Goal: Task Accomplishment & Management: Complete application form

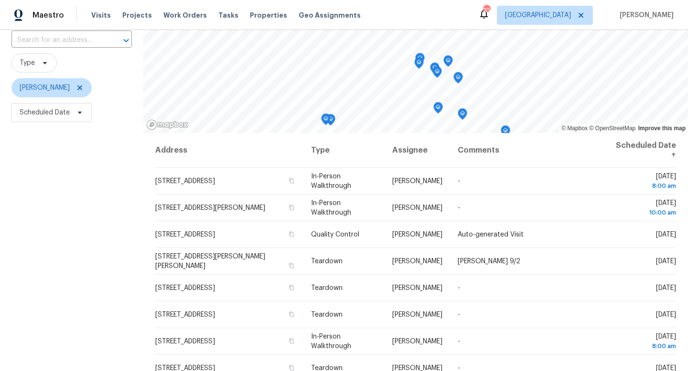
scroll to position [127, 0]
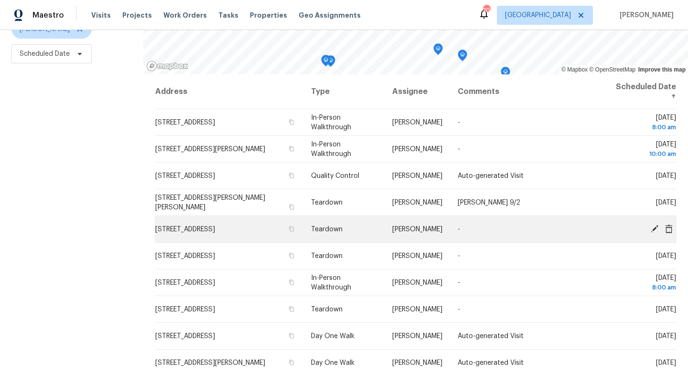
click at [655, 228] on icon at bounding box center [654, 229] width 8 height 8
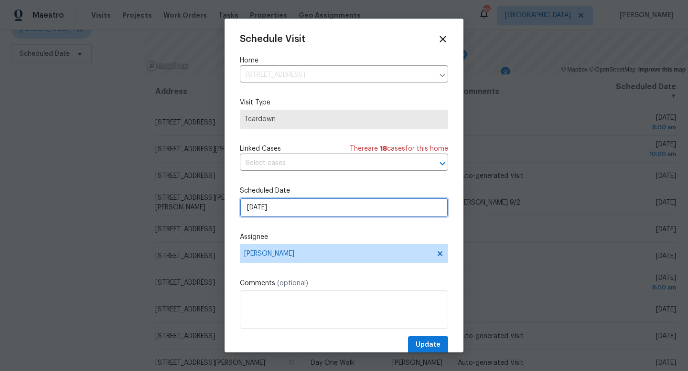
click at [288, 209] on input "[DATE]" at bounding box center [344, 207] width 208 height 19
select select "8"
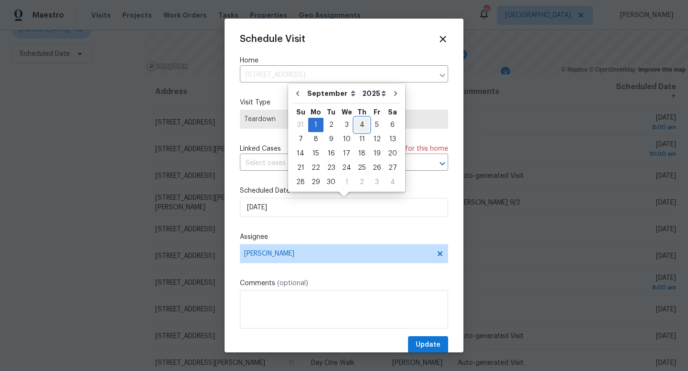
click at [358, 124] on div "4" at bounding box center [361, 124] width 15 height 13
type input "9/4/2025"
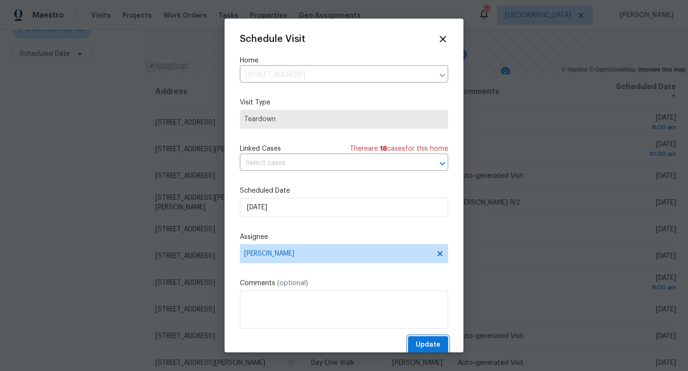
click at [426, 343] on span "Update" at bounding box center [427, 346] width 25 height 12
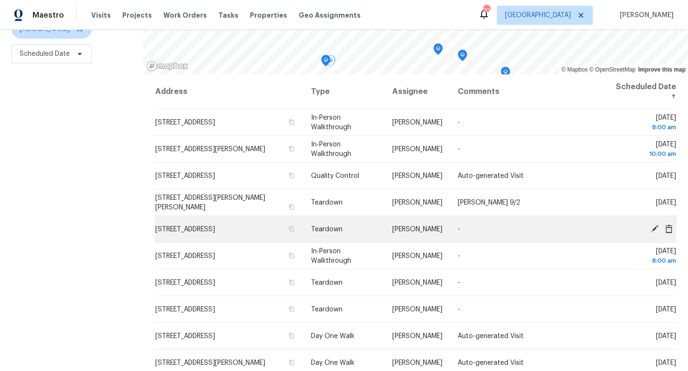
click at [655, 226] on icon at bounding box center [654, 229] width 8 height 8
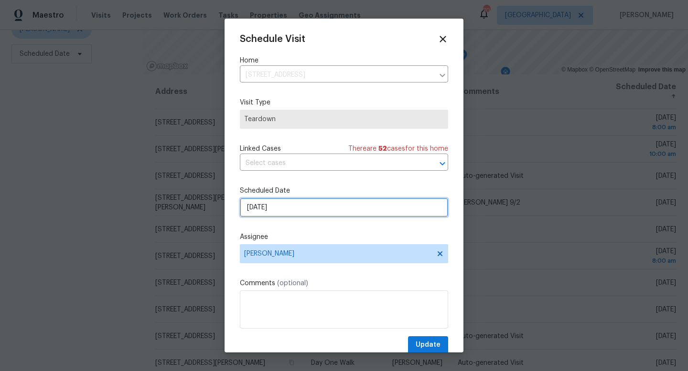
select select "8"
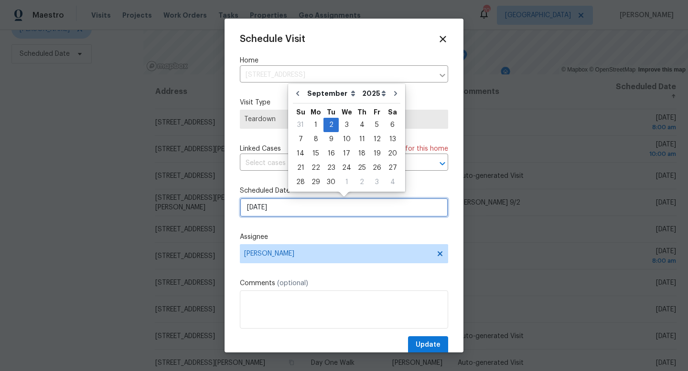
click at [281, 207] on input "9/2/2025" at bounding box center [344, 207] width 208 height 19
click at [373, 124] on div "5" at bounding box center [376, 124] width 15 height 13
type input "9/5/2025"
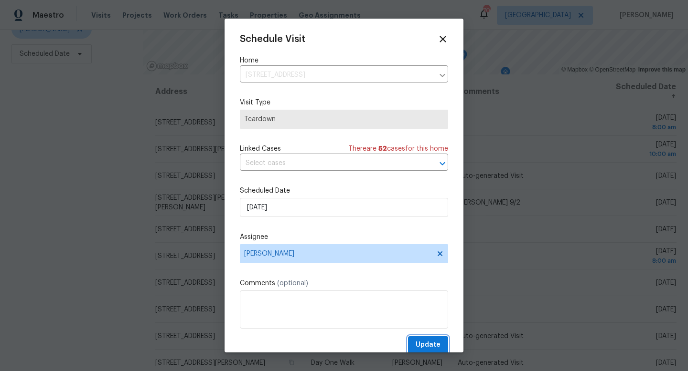
click at [419, 347] on span "Update" at bounding box center [427, 346] width 25 height 12
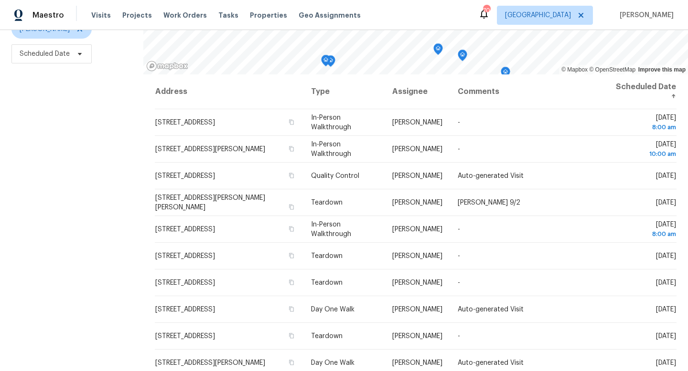
scroll to position [0, 0]
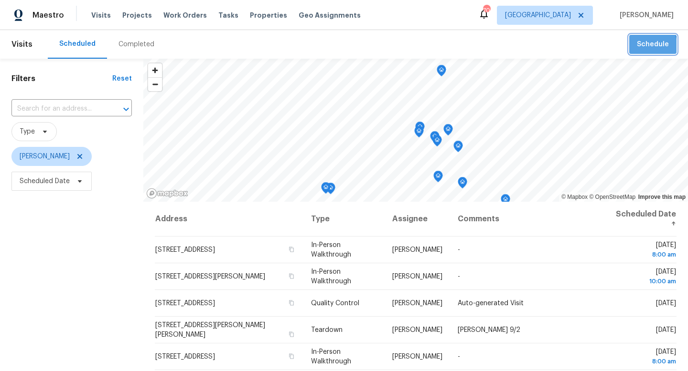
click at [642, 47] on span "Schedule" at bounding box center [653, 45] width 32 height 12
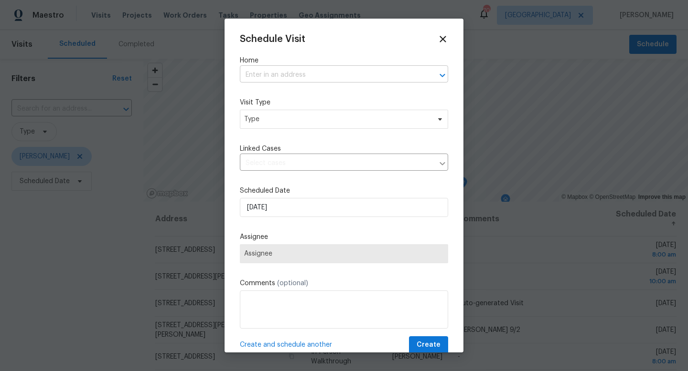
click at [318, 74] on input "text" at bounding box center [330, 75] width 181 height 15
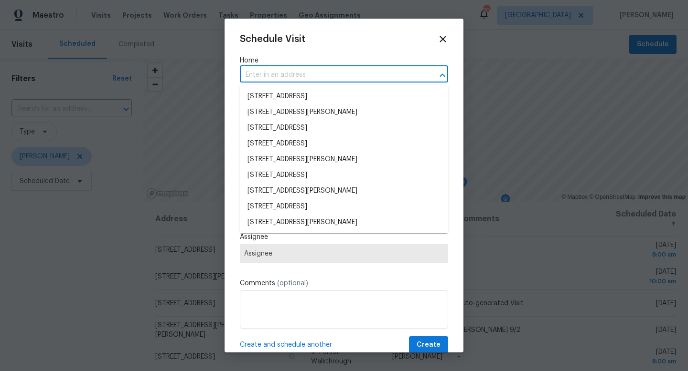
paste input "7576 Kings Trl Fort Worth TX 76133"
type input "7576 Kings Trl Fort Worth TX 76133"
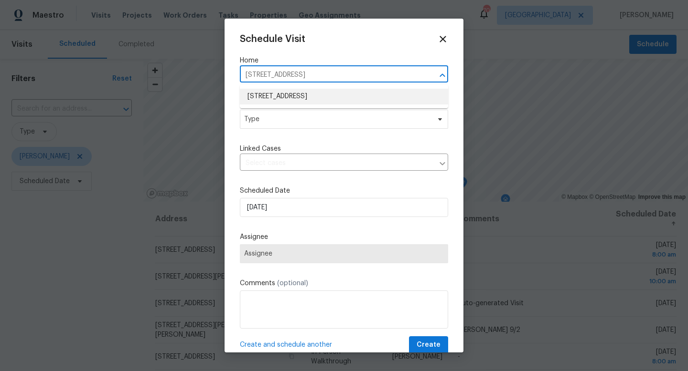
click at [308, 95] on li "7576 Kings Trl, Fort Worth, TX 76133" at bounding box center [344, 97] width 208 height 16
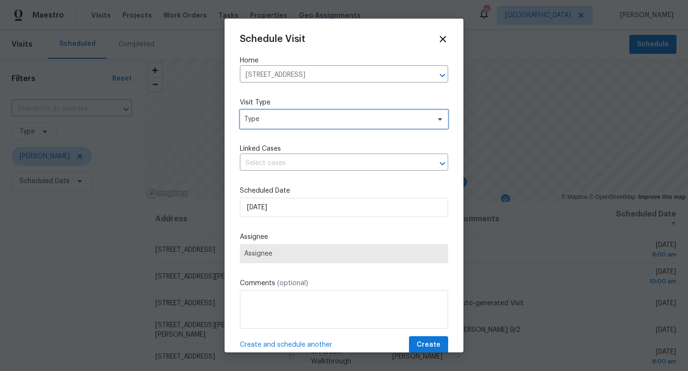
click at [289, 120] on span "Type" at bounding box center [337, 120] width 186 height 10
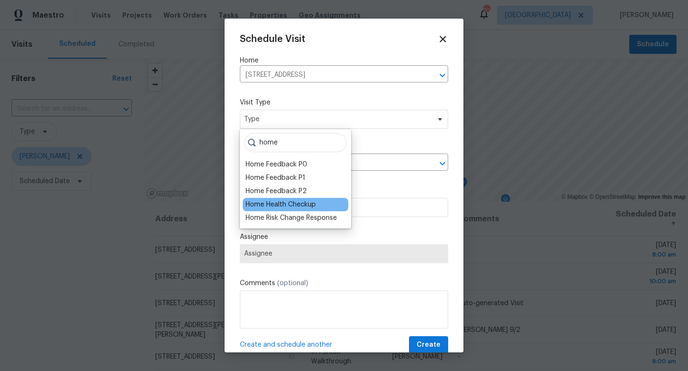
type input "home"
click at [292, 203] on div "Home Health Checkup" at bounding box center [280, 205] width 70 height 10
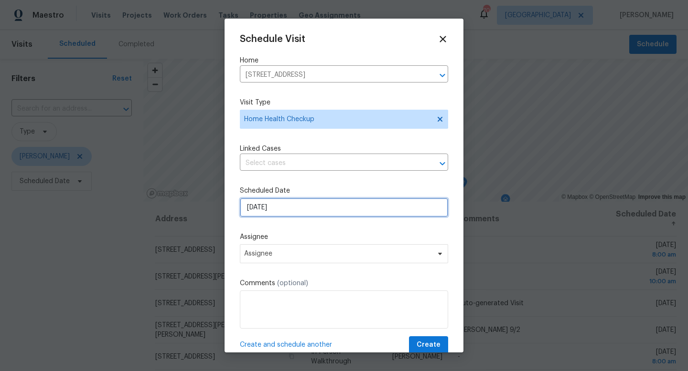
click at [291, 209] on input "8/28/2025" at bounding box center [344, 207] width 208 height 19
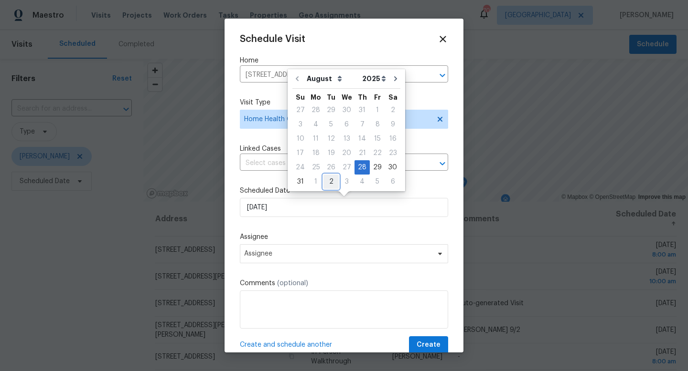
click at [330, 182] on div "2" at bounding box center [330, 181] width 15 height 13
type input "9/2/2025"
select select "8"
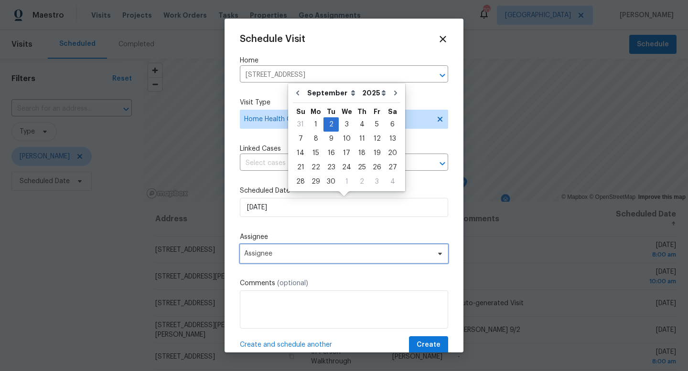
click at [314, 256] on span "Assignee" at bounding box center [337, 254] width 187 height 8
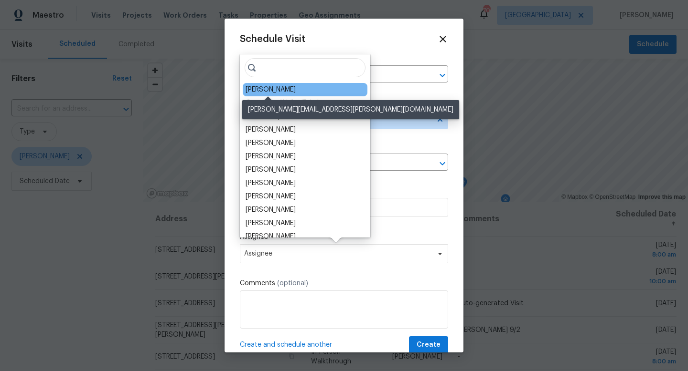
click at [271, 93] on div "[PERSON_NAME]" at bounding box center [270, 90] width 50 height 10
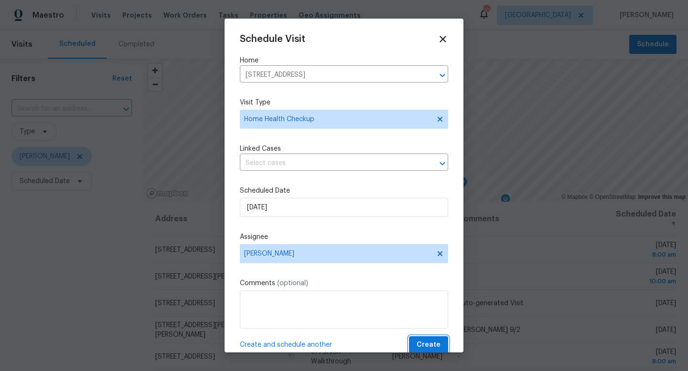
click at [420, 340] on span "Create" at bounding box center [428, 346] width 24 height 12
click at [444, 39] on icon at bounding box center [442, 38] width 11 height 11
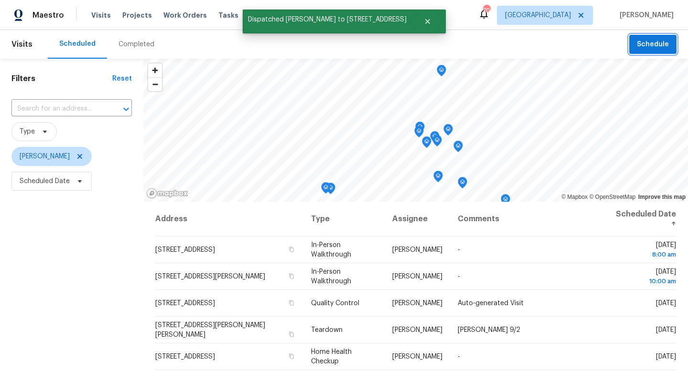
click at [644, 50] on span "Schedule" at bounding box center [653, 45] width 32 height 12
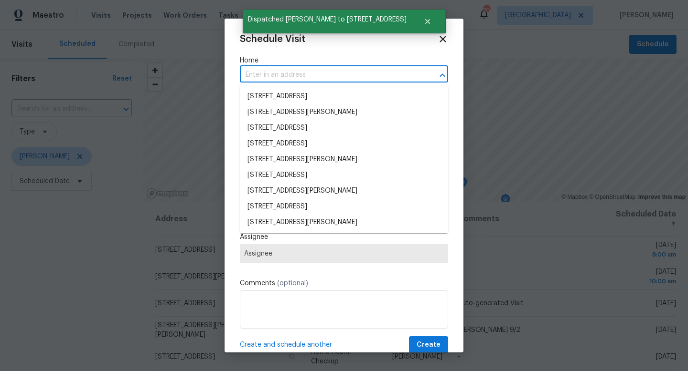
click at [303, 75] on input "text" at bounding box center [330, 75] width 181 height 15
paste input "1713 Prince Dr Benbrook TX 76126"
type input "1713 Prince Dr Benbrook TX 76126"
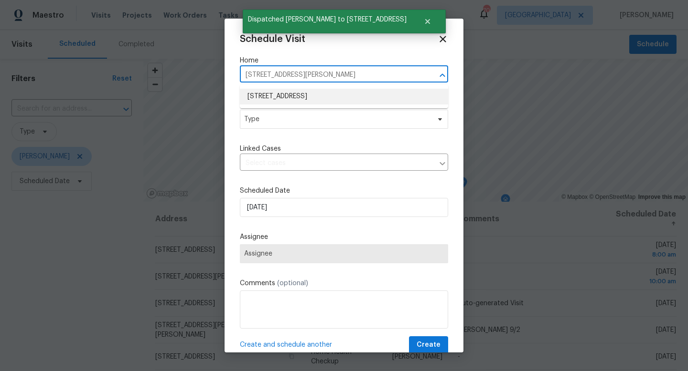
click at [300, 97] on li "1713 Prince Dr, Benbrook, TX 76126" at bounding box center [344, 97] width 208 height 16
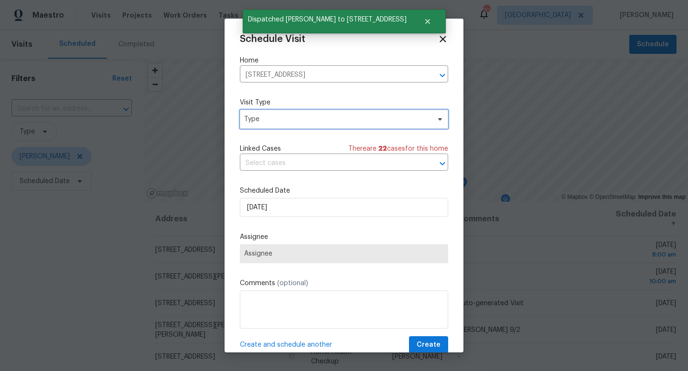
click at [291, 126] on span "Type" at bounding box center [344, 119] width 208 height 19
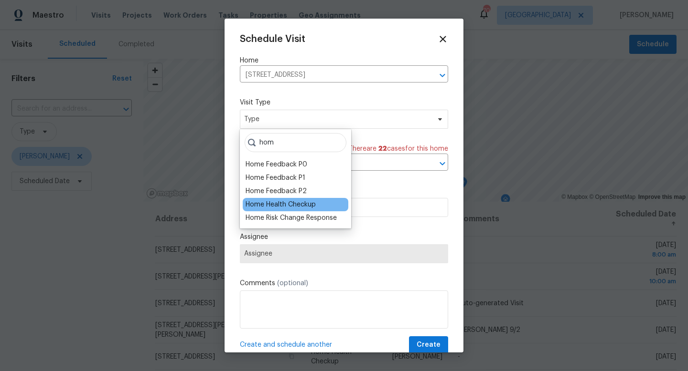
type input "hom"
click at [291, 206] on div "Home Health Checkup" at bounding box center [280, 205] width 70 height 10
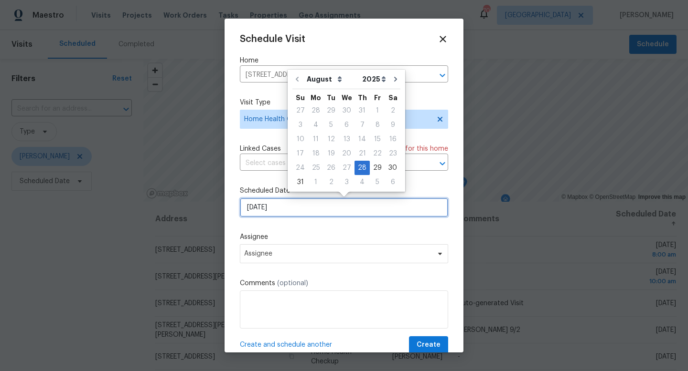
click at [291, 206] on input "8/28/2025" at bounding box center [344, 207] width 208 height 19
click at [327, 182] on div "2" at bounding box center [330, 182] width 15 height 13
type input "9/2/2025"
select select "8"
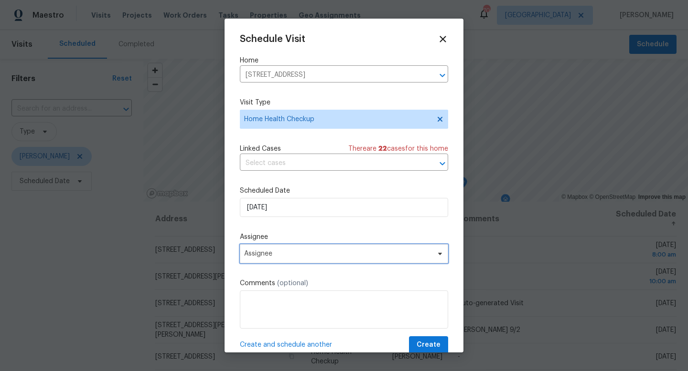
click at [330, 255] on span "Assignee" at bounding box center [337, 254] width 187 height 8
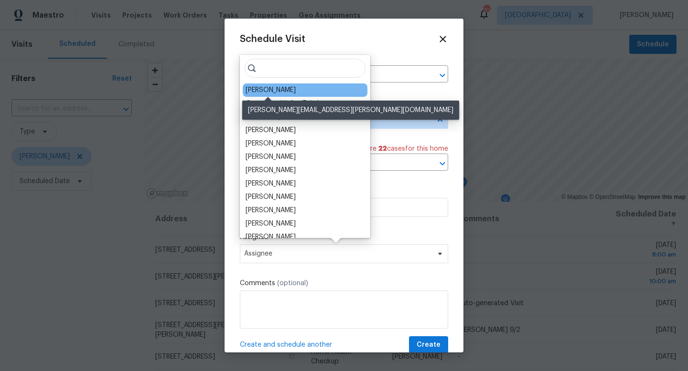
click at [270, 90] on div "[PERSON_NAME]" at bounding box center [270, 90] width 50 height 10
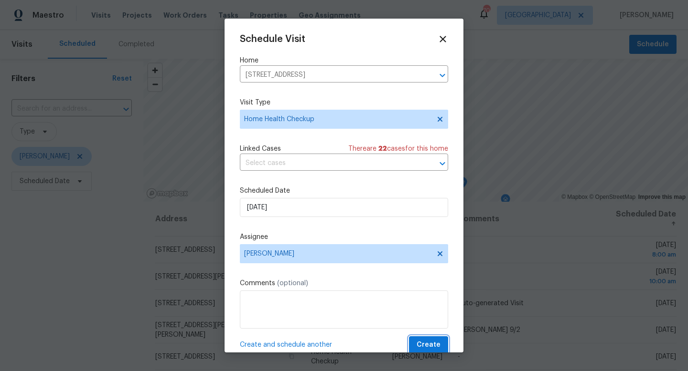
click at [423, 345] on span "Create" at bounding box center [428, 346] width 24 height 12
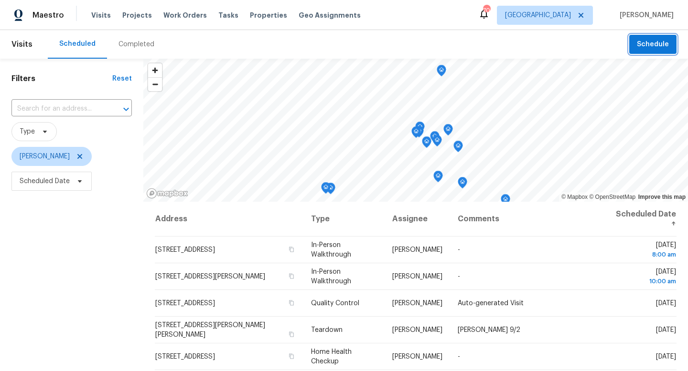
click at [655, 42] on span "Schedule" at bounding box center [653, 45] width 32 height 12
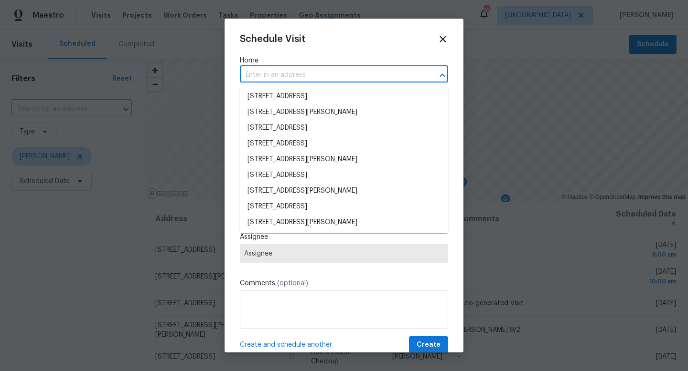
click at [322, 72] on input "text" at bounding box center [330, 75] width 181 height 15
paste input "306 Shady Oak Rd Keene TX 76059"
type input "306 Shady Oak Rd Keene TX 76059"
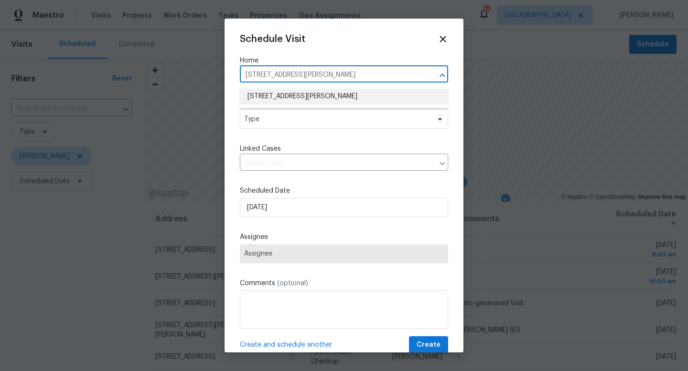
click at [306, 100] on li "306 Shady Oak Rd, Keene, TX 76059" at bounding box center [344, 97] width 208 height 16
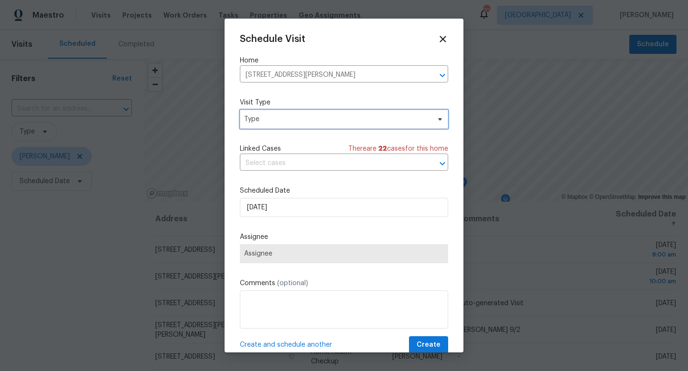
click at [292, 125] on span "Type" at bounding box center [344, 119] width 208 height 19
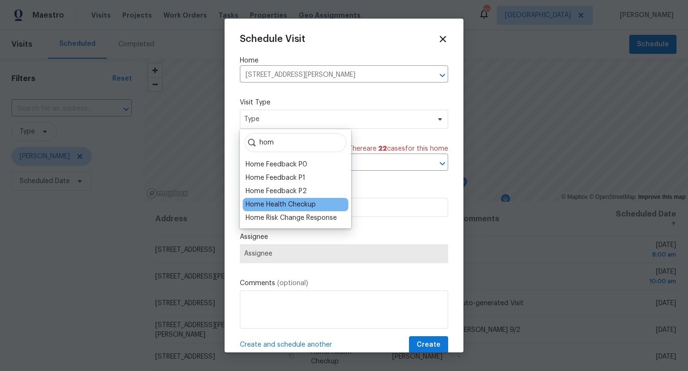
type input "hom"
click at [286, 203] on div "Home Health Checkup" at bounding box center [280, 205] width 70 height 10
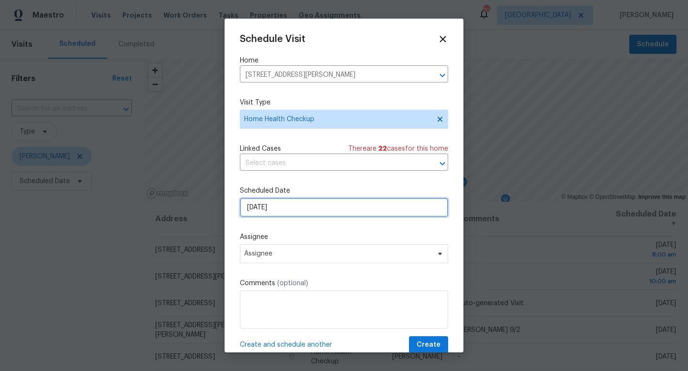
click at [286, 207] on input "8/28/2025" at bounding box center [344, 207] width 208 height 19
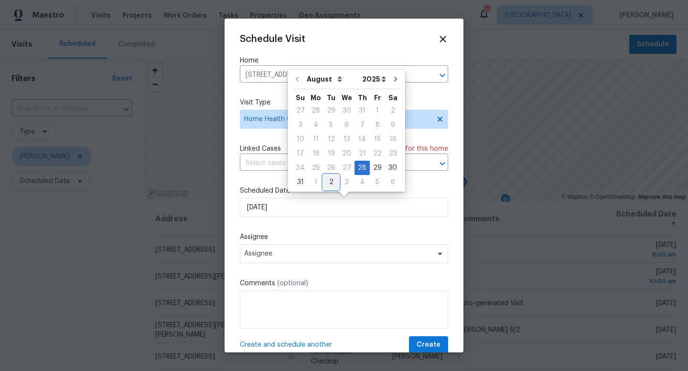
click at [327, 183] on div "2" at bounding box center [330, 182] width 15 height 13
type input "9/2/2025"
select select "8"
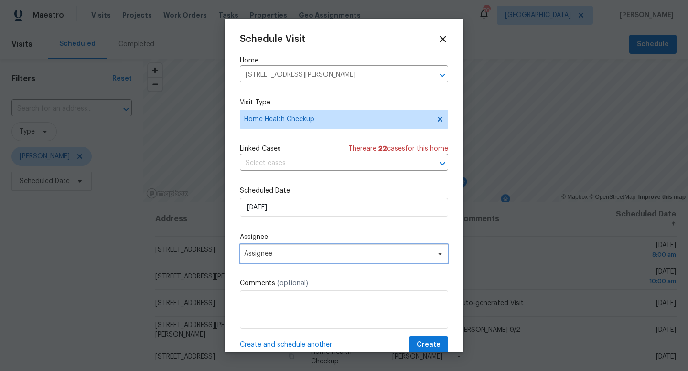
click at [313, 255] on span "Assignee" at bounding box center [337, 254] width 187 height 8
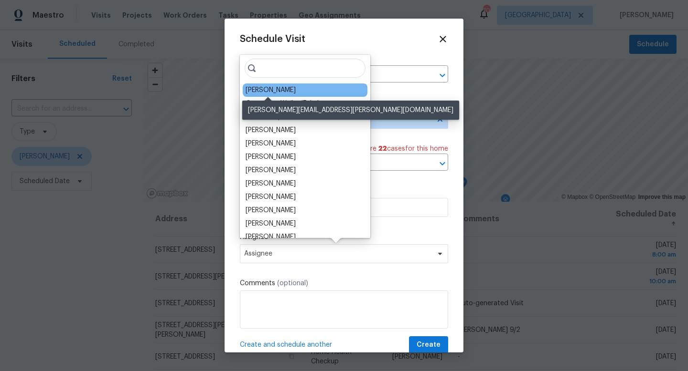
click at [268, 89] on div "[PERSON_NAME]" at bounding box center [270, 90] width 50 height 10
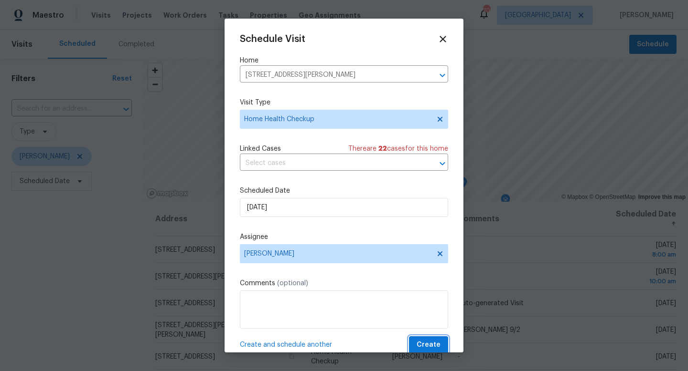
click at [423, 346] on span "Create" at bounding box center [428, 346] width 24 height 12
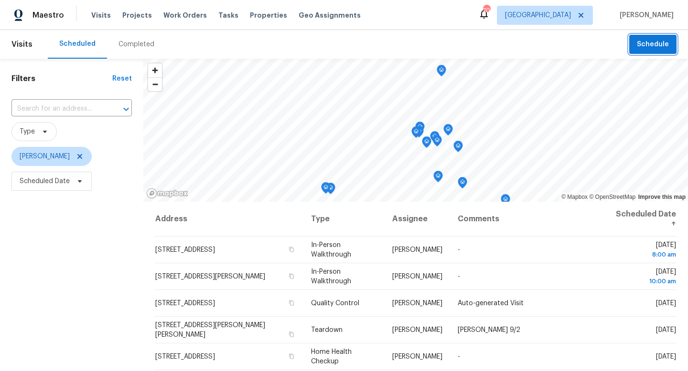
click at [649, 46] on span "Schedule" at bounding box center [653, 45] width 32 height 12
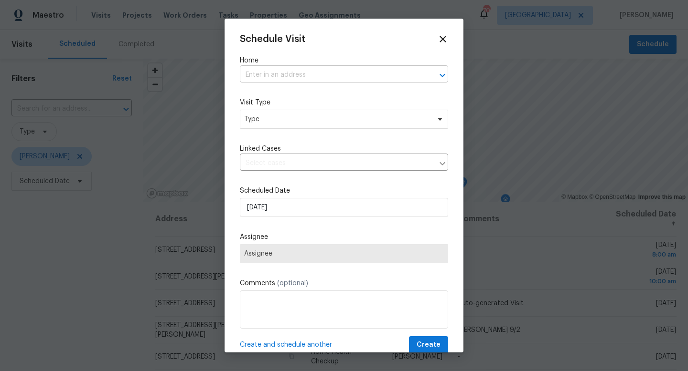
click at [296, 77] on input "text" at bounding box center [330, 75] width 181 height 15
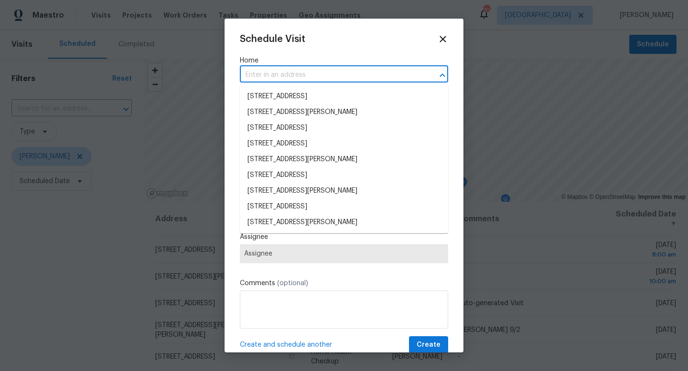
paste input "674 Horn St Crowley TX 76036"
type input "674 Horn St Crowley TX 76036"
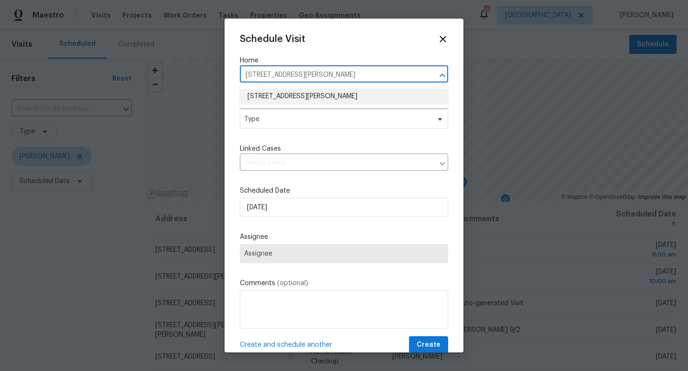
click at [295, 98] on li "674 Horn St, Crowley, TX 76036" at bounding box center [344, 97] width 208 height 16
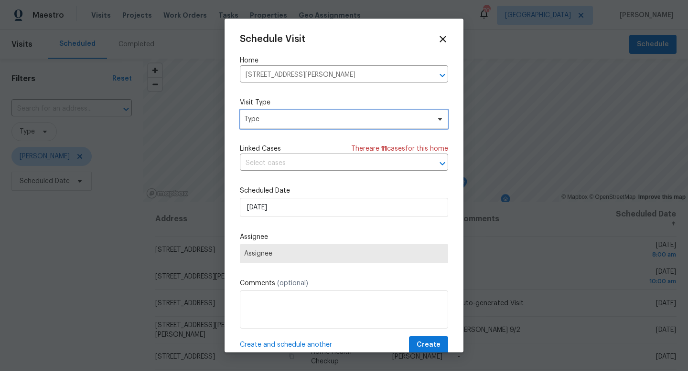
click at [289, 121] on span "Type" at bounding box center [337, 120] width 186 height 10
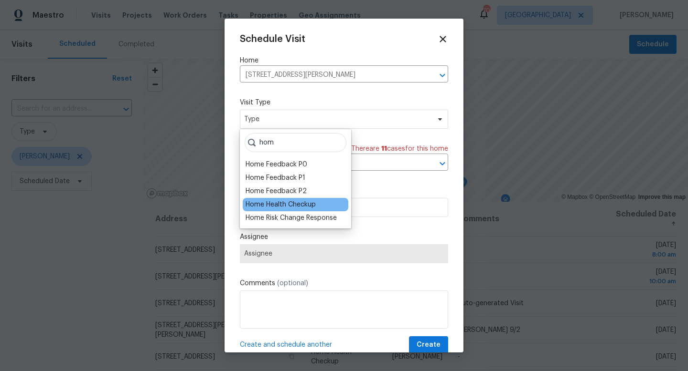
type input "hom"
click at [286, 207] on div "Home Health Checkup" at bounding box center [280, 205] width 70 height 10
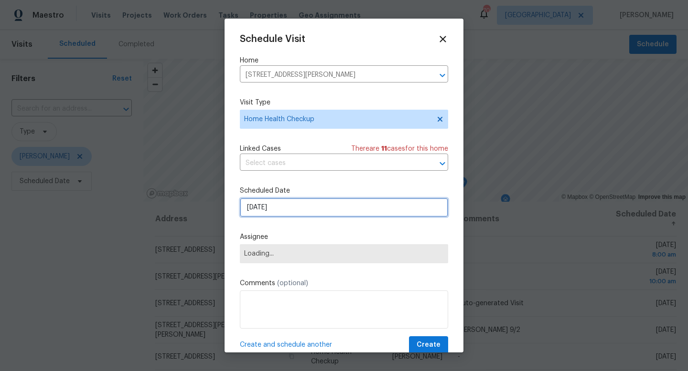
click at [286, 211] on input "8/28/2025" at bounding box center [344, 207] width 208 height 19
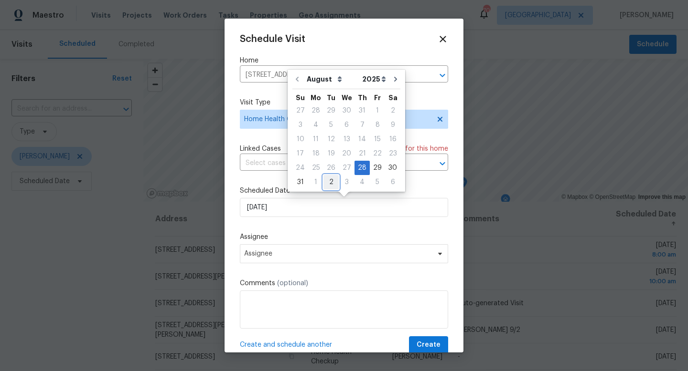
click at [328, 183] on div "2" at bounding box center [330, 182] width 15 height 13
type input "9/2/2025"
select select "8"
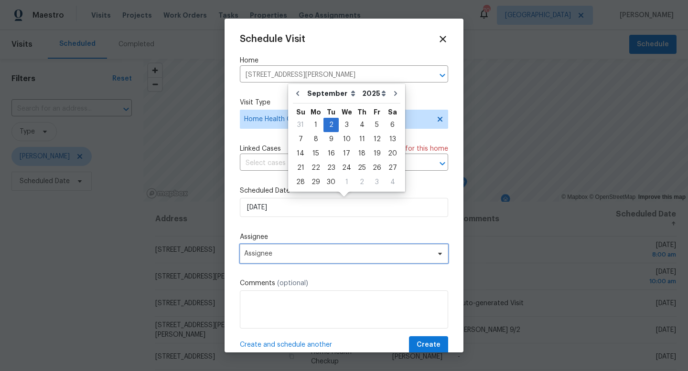
click at [300, 255] on span "Assignee" at bounding box center [337, 254] width 187 height 8
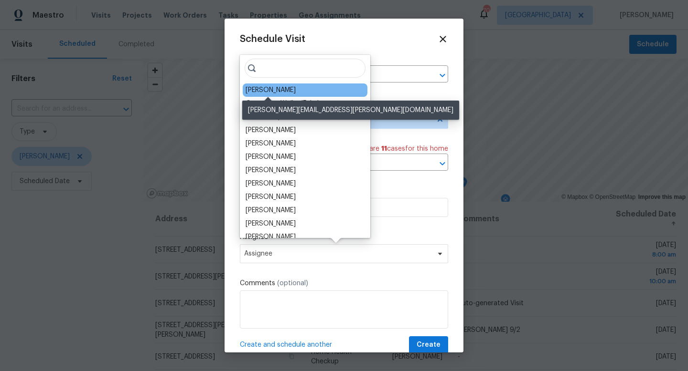
click at [277, 92] on div "[PERSON_NAME]" at bounding box center [270, 90] width 50 height 10
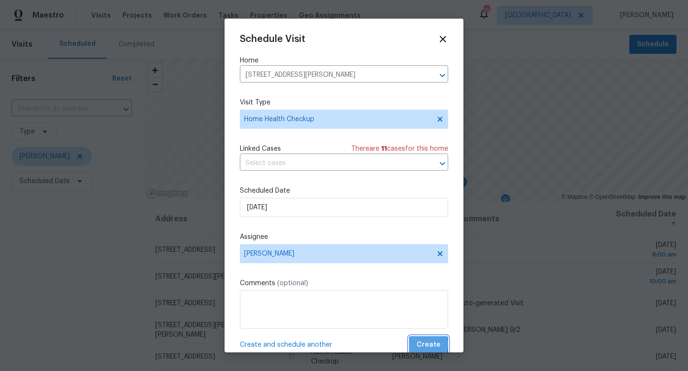
click at [418, 345] on button "Create" at bounding box center [428, 346] width 39 height 18
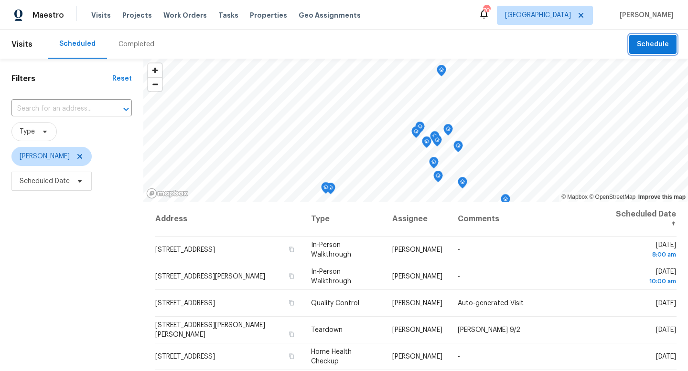
click at [639, 45] on span "Schedule" at bounding box center [653, 45] width 32 height 12
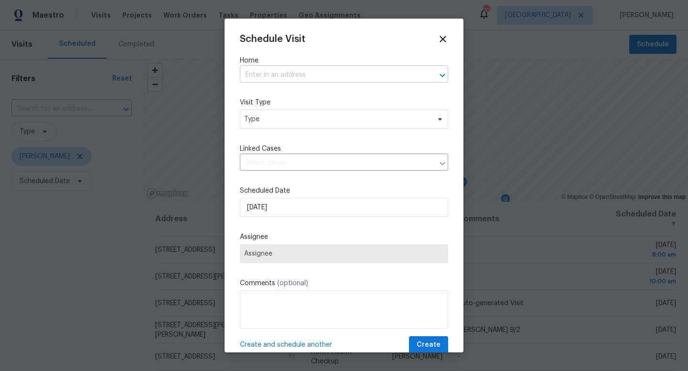
click at [315, 81] on input "text" at bounding box center [330, 75] width 181 height 15
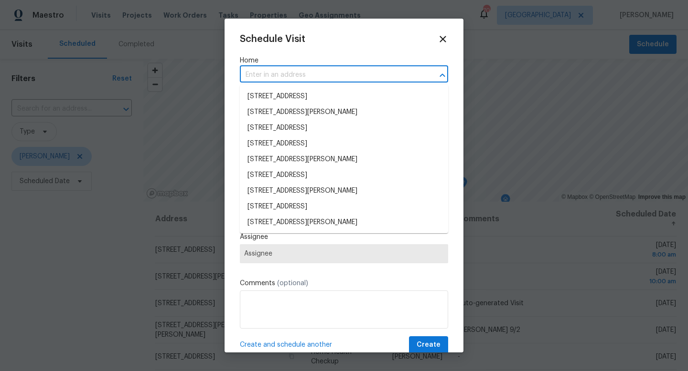
paste input "364 Bonita St Weatherford TX 76087"
type input "364 Bonita St Weatherford TX 76087"
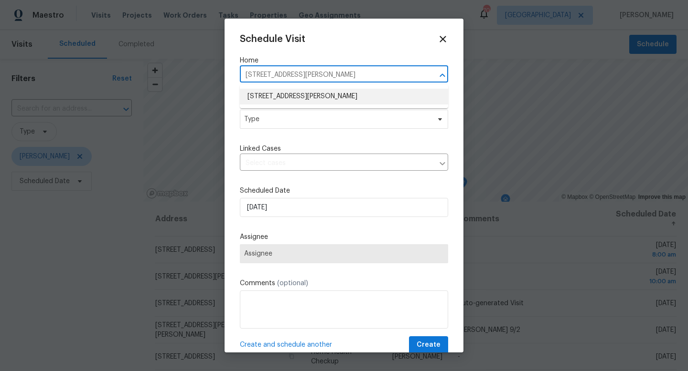
click at [313, 95] on li "364 Bonita St, Weatherford, TX 76087" at bounding box center [344, 97] width 208 height 16
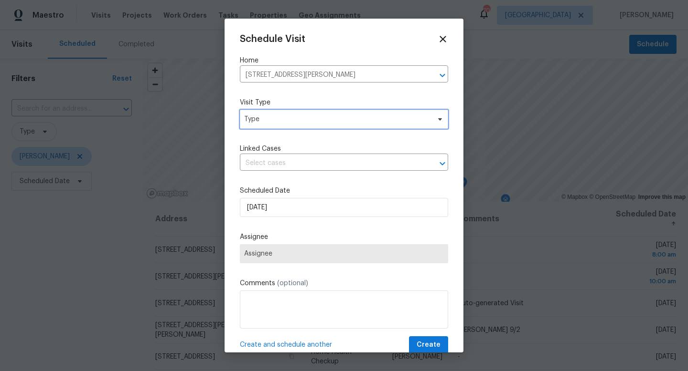
click at [294, 113] on span "Type" at bounding box center [344, 119] width 208 height 19
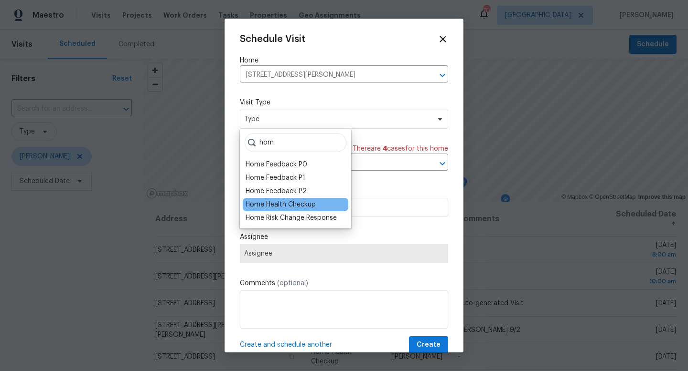
type input "hom"
click at [288, 201] on div "Home Health Checkup" at bounding box center [280, 205] width 70 height 10
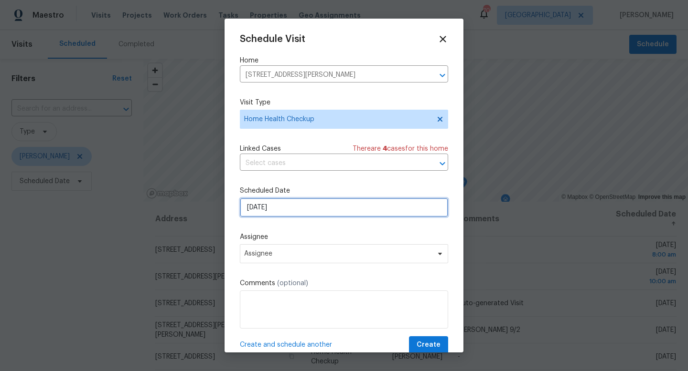
click at [289, 213] on input "8/28/2025" at bounding box center [344, 207] width 208 height 19
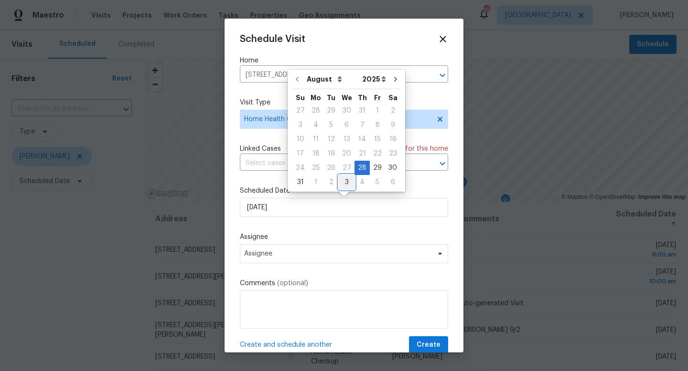
click at [343, 182] on div "3" at bounding box center [347, 182] width 16 height 13
type input "9/3/2025"
select select "8"
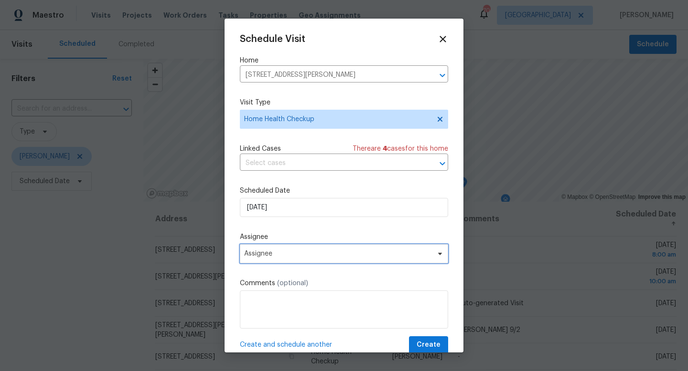
click at [310, 259] on span "Assignee" at bounding box center [344, 253] width 208 height 19
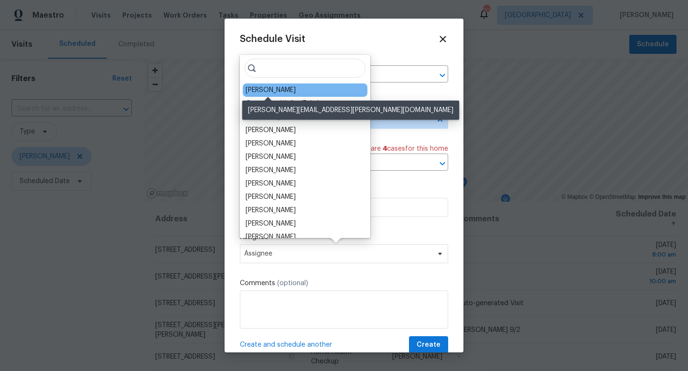
click at [274, 90] on div "[PERSON_NAME]" at bounding box center [270, 90] width 50 height 10
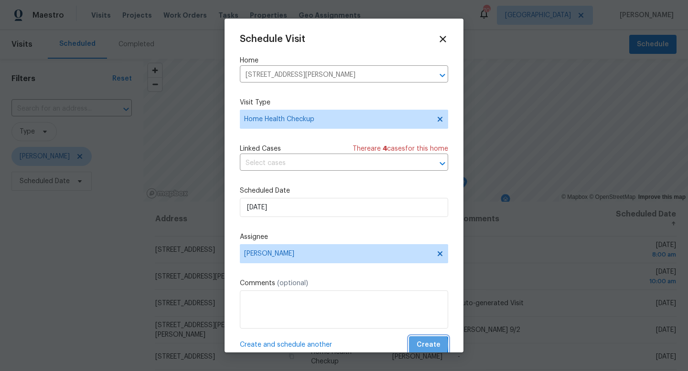
click at [423, 345] on span "Create" at bounding box center [428, 346] width 24 height 12
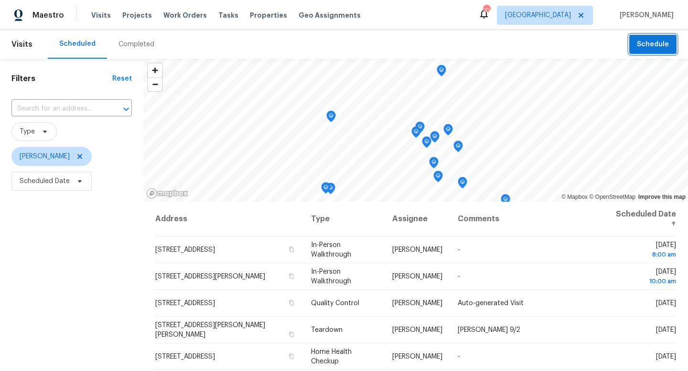
click at [652, 47] on span "Schedule" at bounding box center [653, 45] width 32 height 12
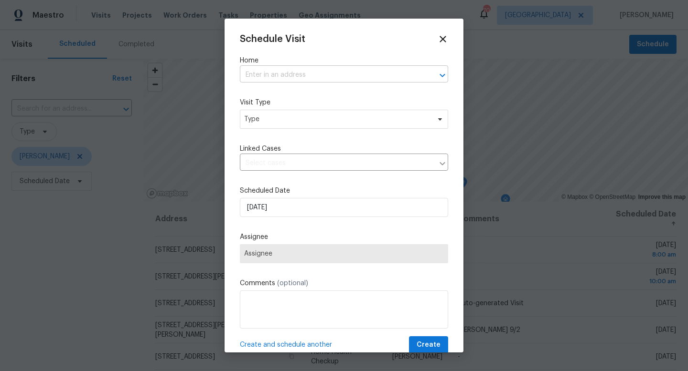
click at [308, 71] on input "text" at bounding box center [330, 75] width 181 height 15
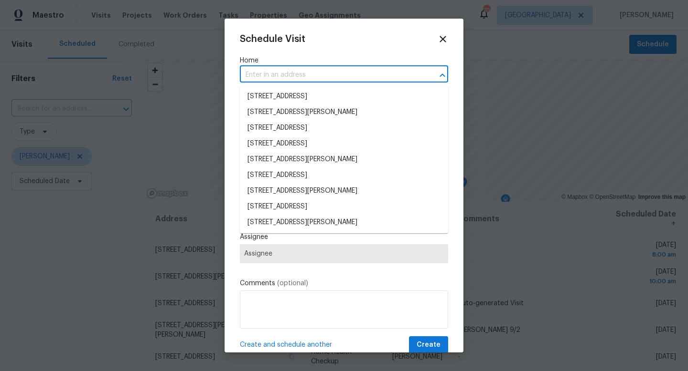
paste input "7306 Kingswood Cir Fort Worth TX 76133"
type input "7306 Kingswood Cir Fort Worth TX 76133"
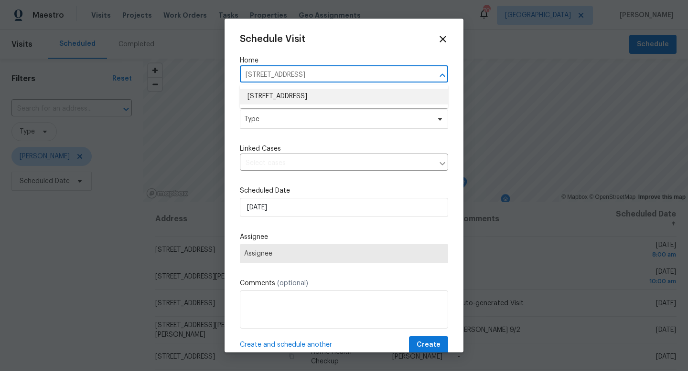
click at [309, 98] on li "7306 Kingswood Cir, Fort Worth, TX 76133" at bounding box center [344, 97] width 208 height 16
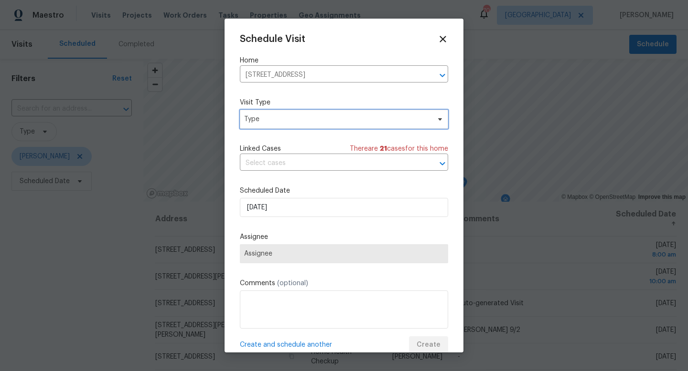
click at [298, 118] on span "Type" at bounding box center [337, 120] width 186 height 10
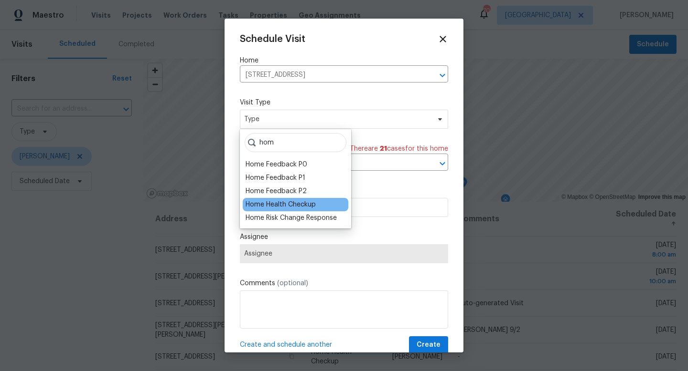
type input "hom"
click at [285, 205] on div "Home Health Checkup" at bounding box center [280, 205] width 70 height 10
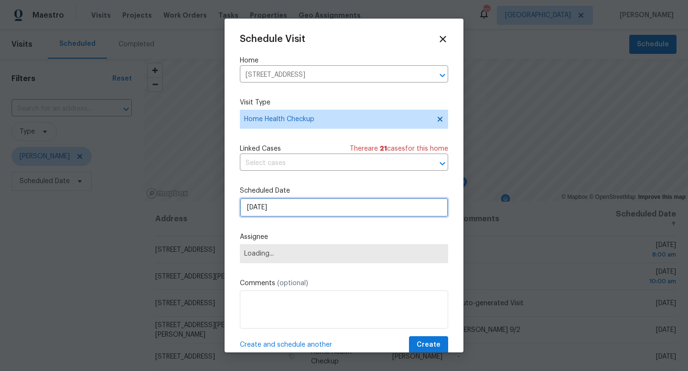
click at [285, 205] on input "8/28/2025" at bounding box center [344, 207] width 208 height 19
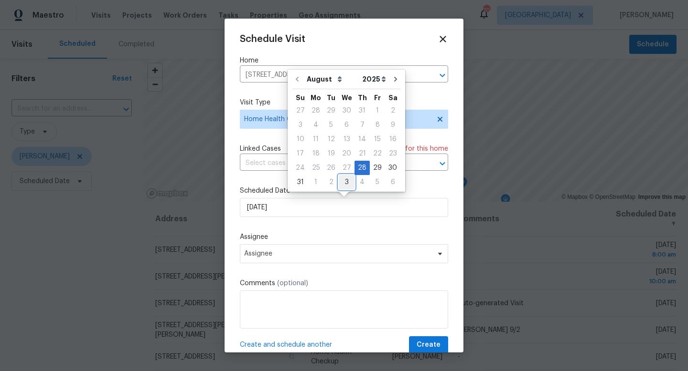
click at [344, 182] on div "3" at bounding box center [347, 182] width 16 height 13
type input "9/3/2025"
select select "8"
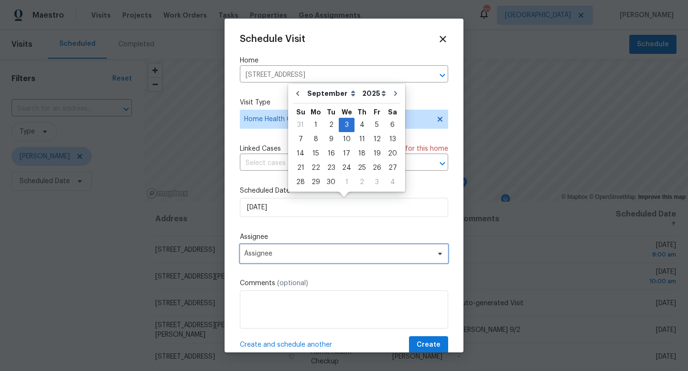
click at [332, 253] on span "Assignee" at bounding box center [337, 254] width 187 height 8
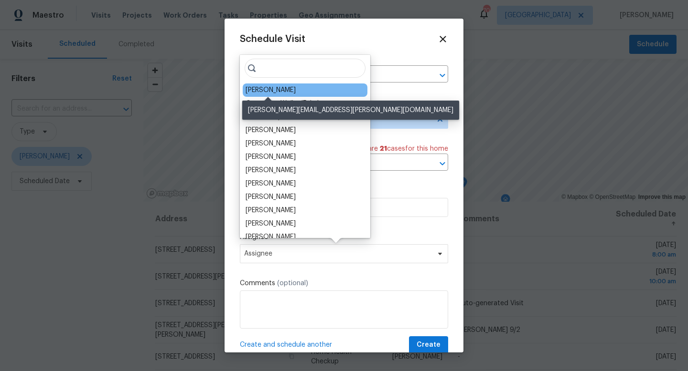
click at [276, 87] on div "[PERSON_NAME]" at bounding box center [270, 90] width 50 height 10
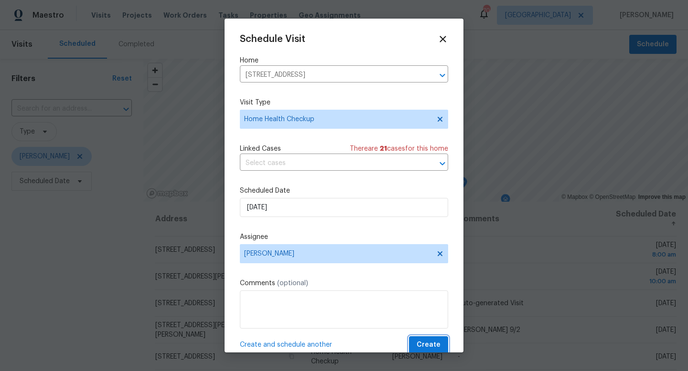
click at [427, 348] on span "Create" at bounding box center [428, 346] width 24 height 12
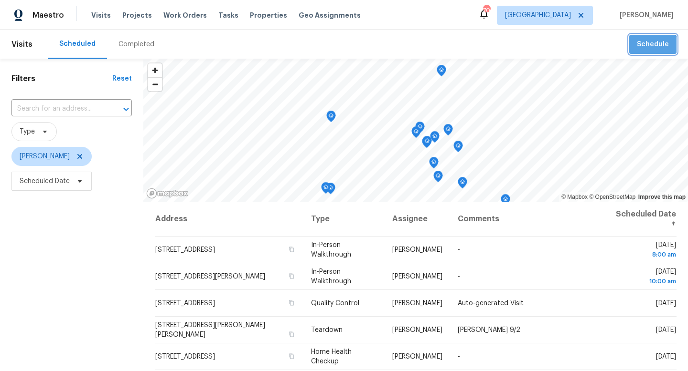
click at [652, 46] on span "Schedule" at bounding box center [653, 45] width 32 height 12
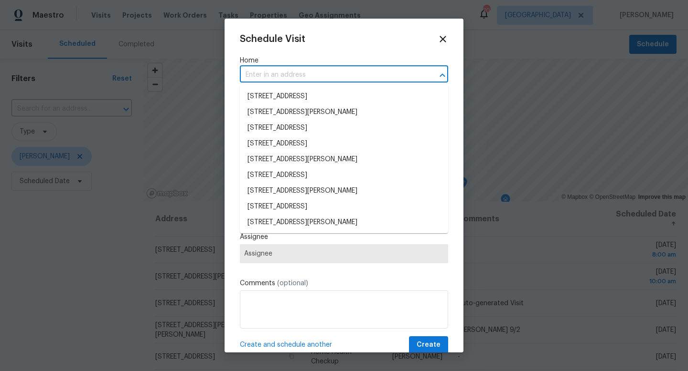
click at [339, 75] on input "text" at bounding box center [330, 75] width 181 height 15
paste input "7717 Xavier Dr Fort Worth TX 76133"
type input "7717 Xavier Dr Fort Worth TX 76133"
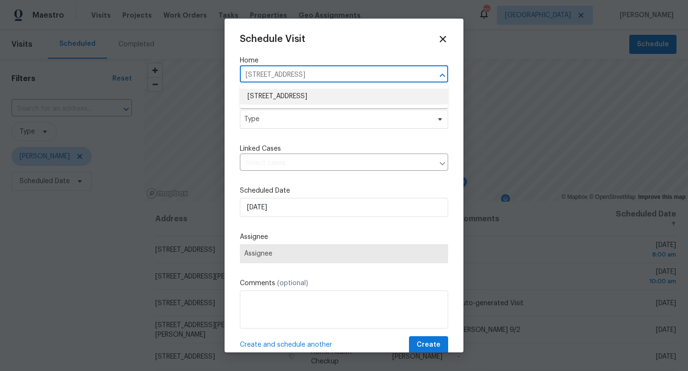
click at [319, 99] on li "7717 Xavier Dr, Fort Worth, TX 76133" at bounding box center [344, 97] width 208 height 16
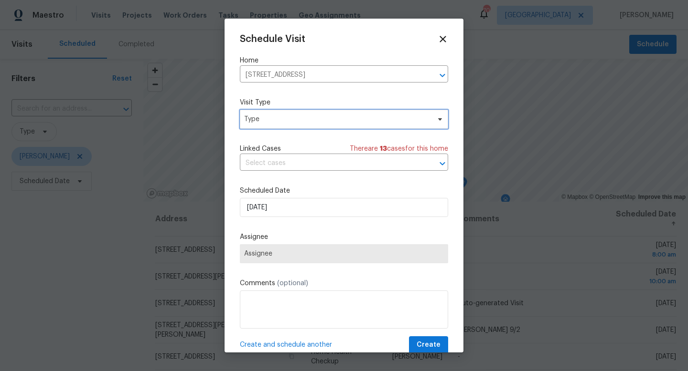
click at [306, 115] on span "Type" at bounding box center [337, 120] width 186 height 10
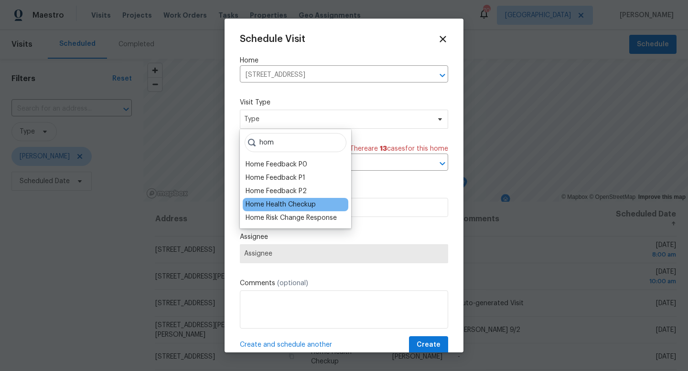
type input "hom"
click at [294, 204] on div "Home Health Checkup" at bounding box center [280, 205] width 70 height 10
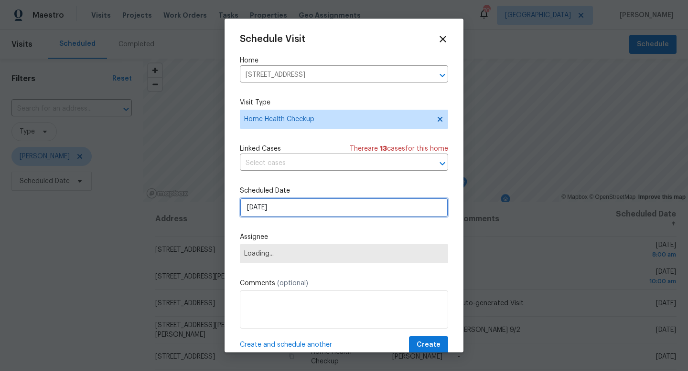
click at [294, 204] on input "8/28/2025" at bounding box center [344, 207] width 208 height 19
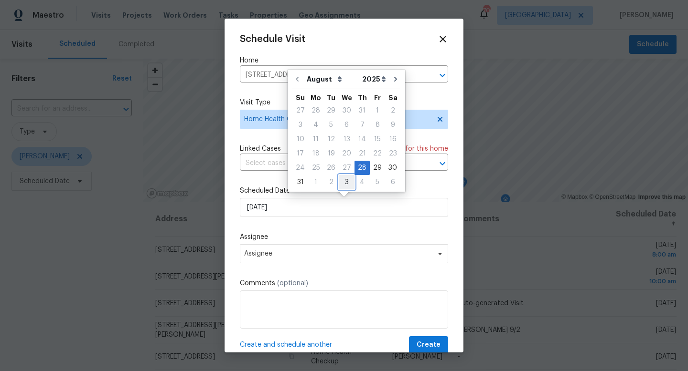
click at [344, 180] on div "3" at bounding box center [347, 182] width 16 height 13
type input "9/3/2025"
select select "8"
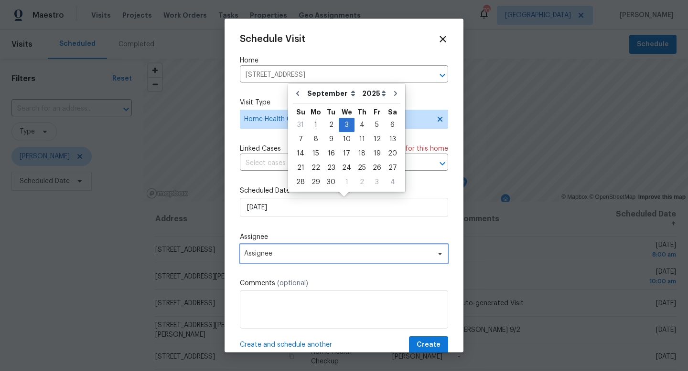
click at [346, 256] on span "Assignee" at bounding box center [337, 254] width 187 height 8
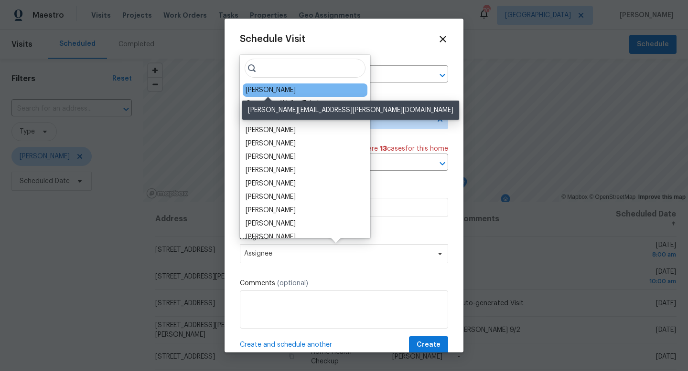
click at [280, 88] on div "[PERSON_NAME]" at bounding box center [270, 90] width 50 height 10
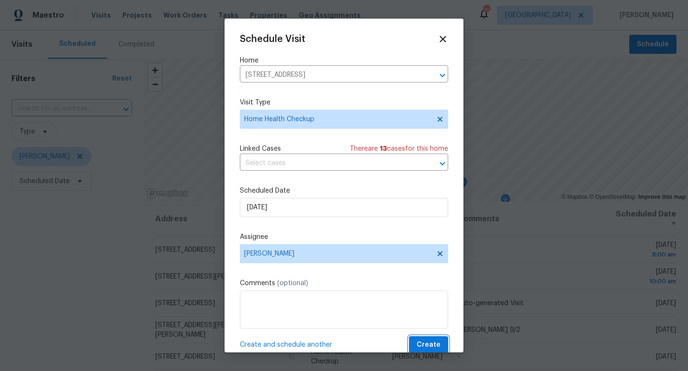
click at [421, 345] on span "Create" at bounding box center [428, 346] width 24 height 12
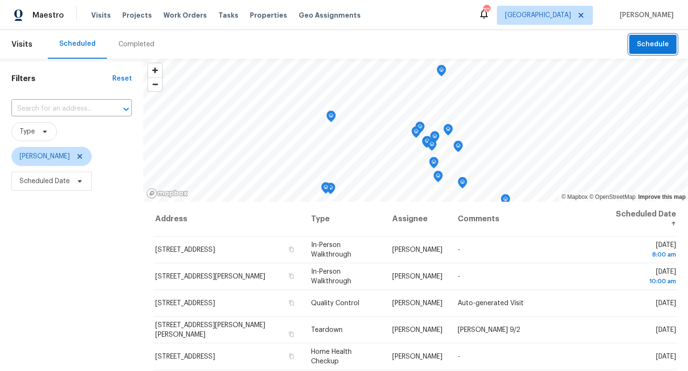
click at [656, 41] on span "Schedule" at bounding box center [653, 45] width 32 height 12
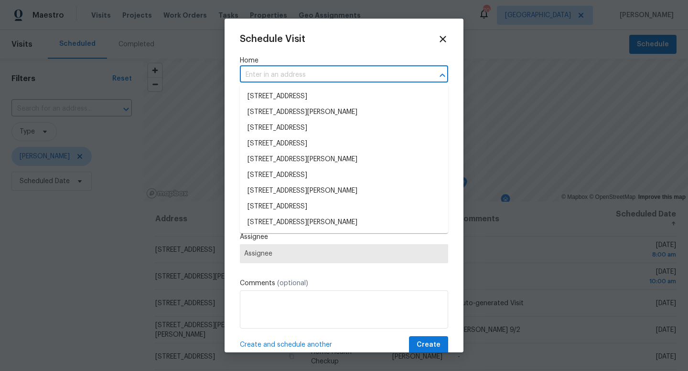
click at [309, 73] on input "text" at bounding box center [330, 75] width 181 height 15
paste input "104 Cold Track Dr Willow Park TX 76008"
type input "104 Cold Track Dr Willow Park TX 76008"
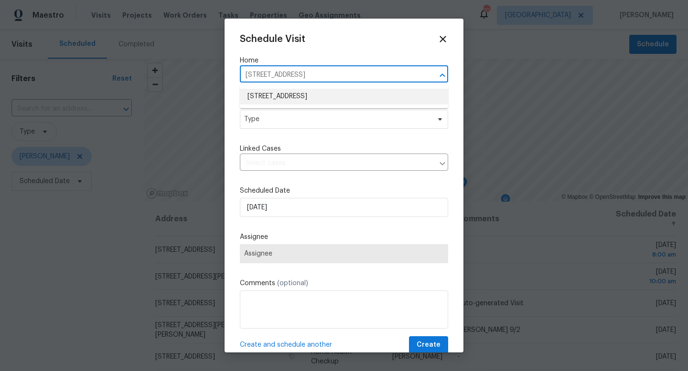
click at [306, 98] on li "104 Cold Track Dr, Willow Park, TX 76008" at bounding box center [344, 97] width 208 height 16
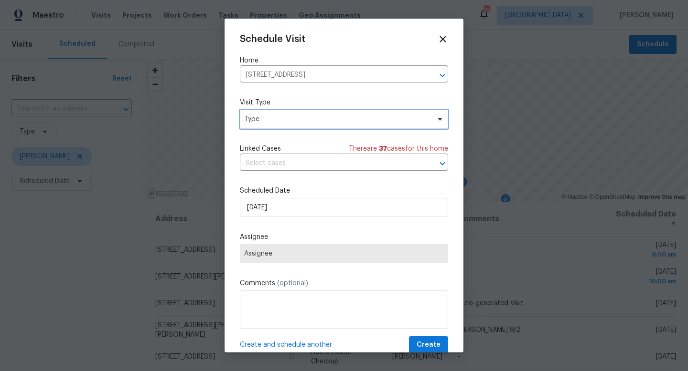
click at [299, 119] on span "Type" at bounding box center [337, 120] width 186 height 10
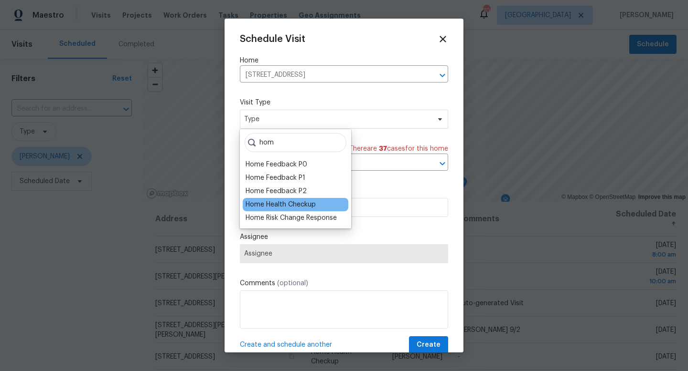
type input "hom"
click at [295, 205] on div "Home Health Checkup" at bounding box center [280, 205] width 70 height 10
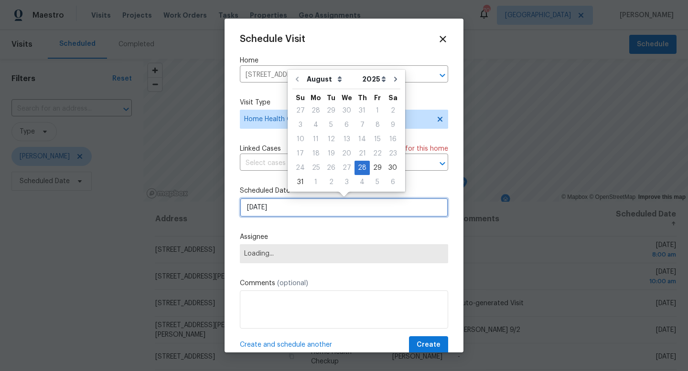
click at [294, 205] on input "8/28/2025" at bounding box center [344, 207] width 208 height 19
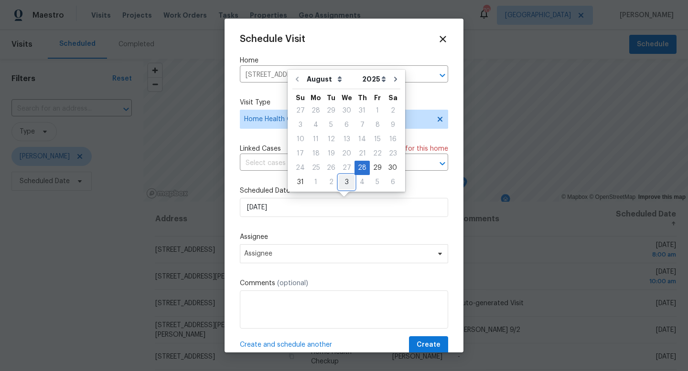
click at [345, 184] on div "3" at bounding box center [347, 182] width 16 height 13
type input "9/3/2025"
select select "8"
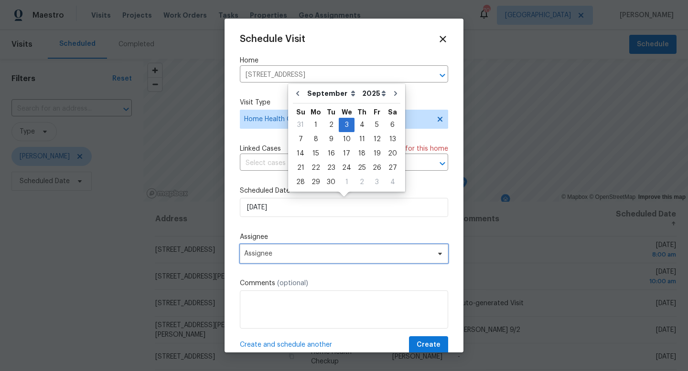
click at [329, 255] on span "Assignee" at bounding box center [337, 254] width 187 height 8
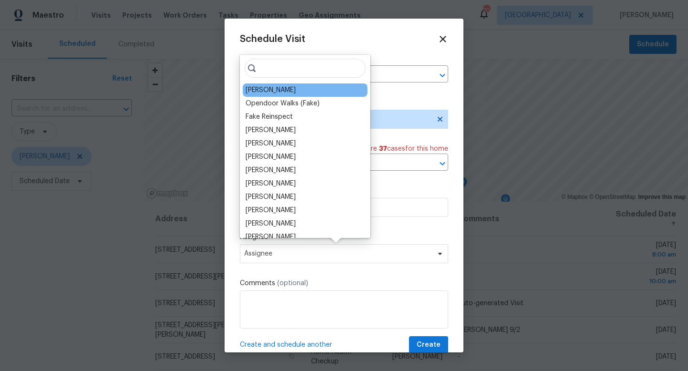
click at [274, 94] on div "[PERSON_NAME]" at bounding box center [270, 90] width 50 height 10
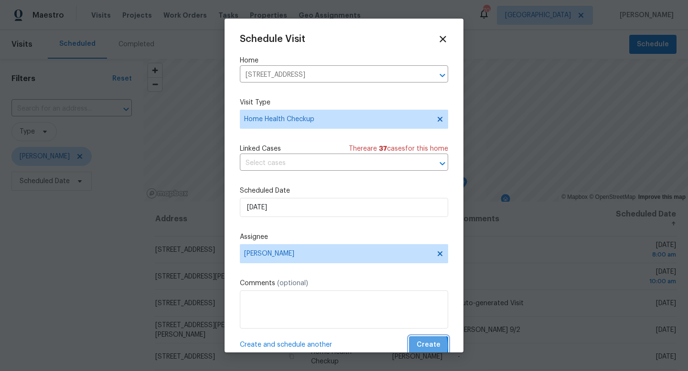
click at [417, 347] on button "Create" at bounding box center [428, 346] width 39 height 18
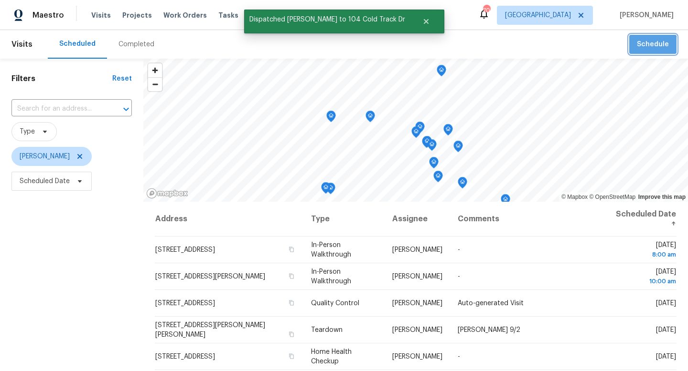
click at [653, 49] on span "Schedule" at bounding box center [653, 45] width 32 height 12
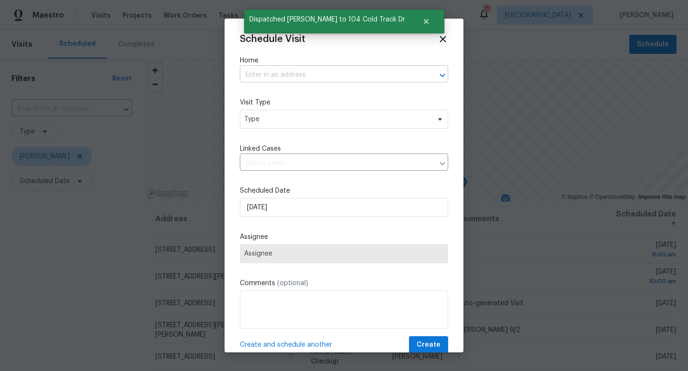
click at [317, 77] on input "text" at bounding box center [330, 75] width 181 height 15
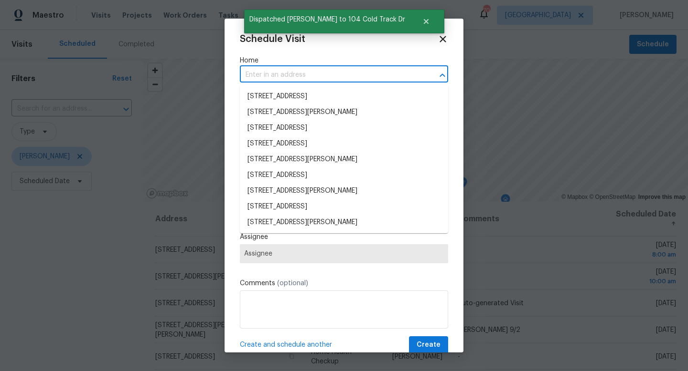
paste input "2214 Tree Top Ct Granbury TX 76049"
type input "2214 Tree Top Ct Granbury TX 76049"
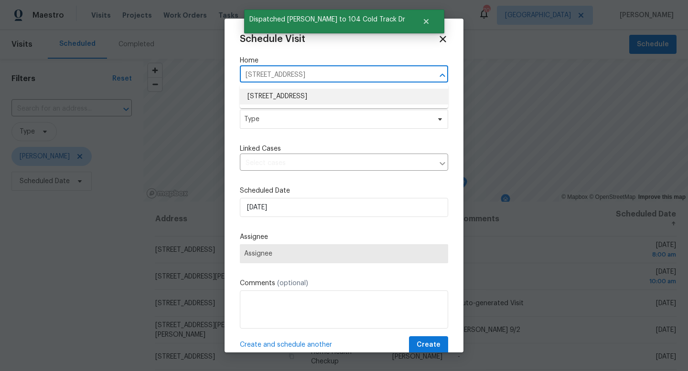
click at [313, 96] on li "2214 Tree Top Ct, Granbury, TX 76049" at bounding box center [344, 97] width 208 height 16
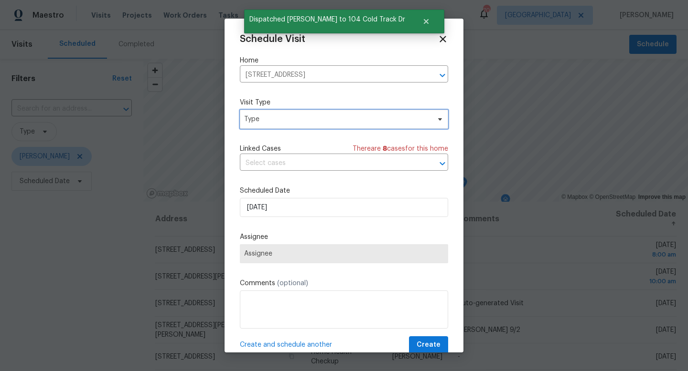
click at [301, 121] on span "Type" at bounding box center [337, 120] width 186 height 10
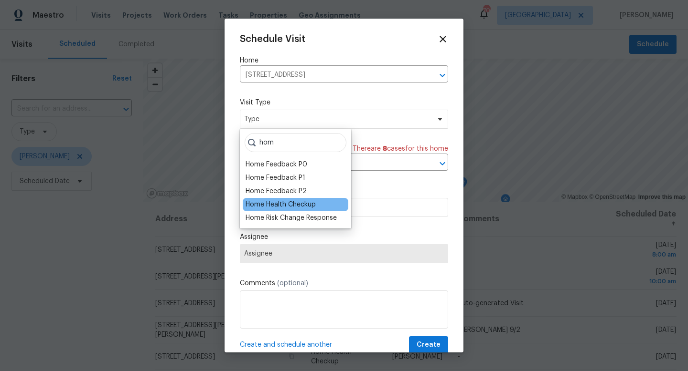
type input "hom"
click at [291, 202] on div "Home Health Checkup" at bounding box center [280, 205] width 70 height 10
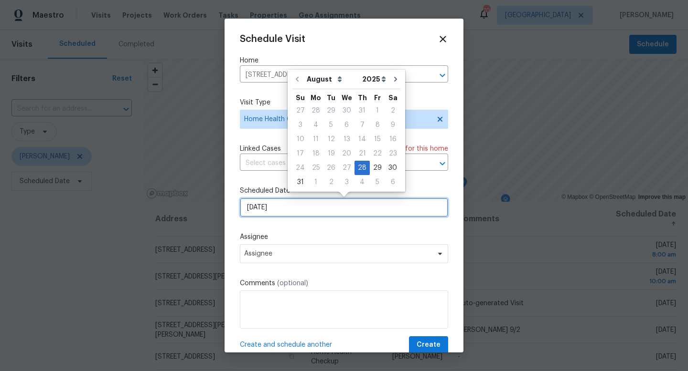
click at [291, 202] on input "8/28/2025" at bounding box center [344, 207] width 208 height 19
click at [356, 180] on div "4" at bounding box center [361, 182] width 15 height 13
type input "9/4/2025"
select select "8"
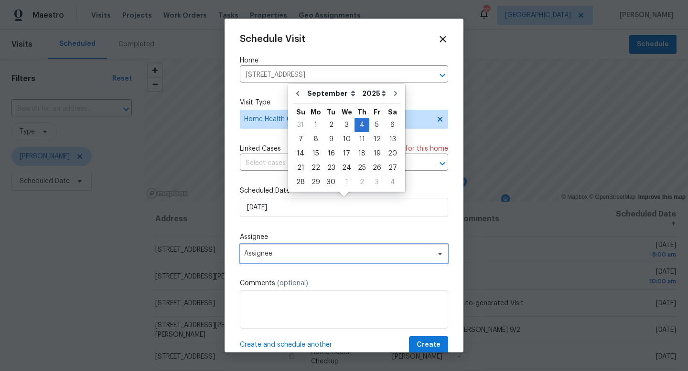
click at [318, 255] on span "Assignee" at bounding box center [337, 254] width 187 height 8
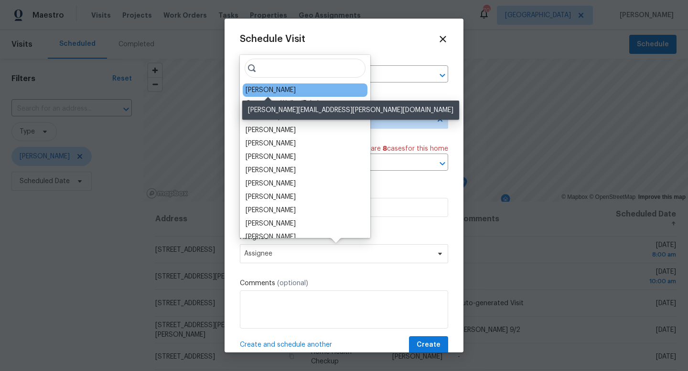
click at [284, 88] on div "[PERSON_NAME]" at bounding box center [270, 90] width 50 height 10
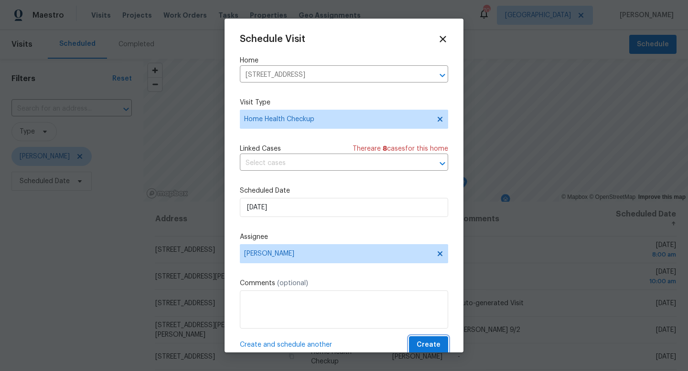
click at [426, 341] on span "Create" at bounding box center [428, 346] width 24 height 12
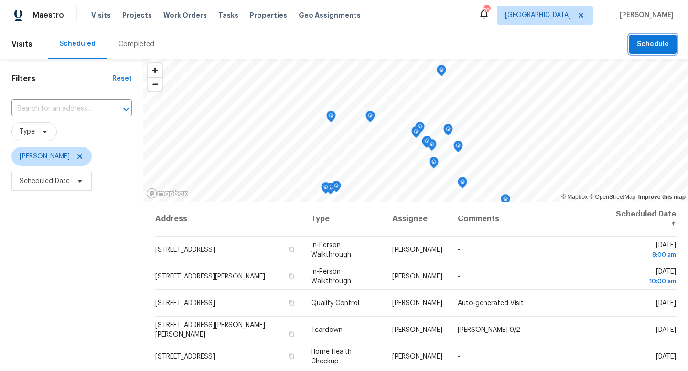
click at [651, 47] on span "Schedule" at bounding box center [653, 45] width 32 height 12
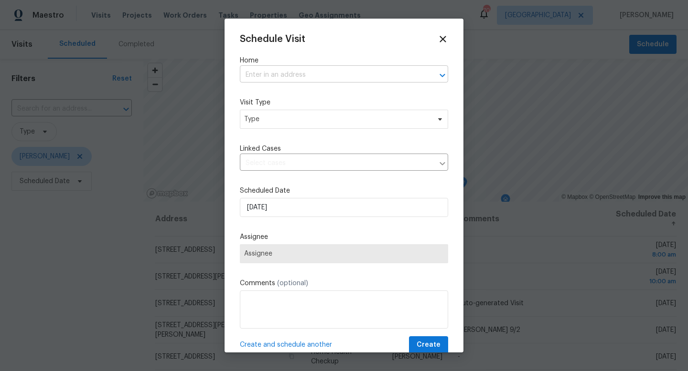
click at [288, 72] on input "text" at bounding box center [330, 75] width 181 height 15
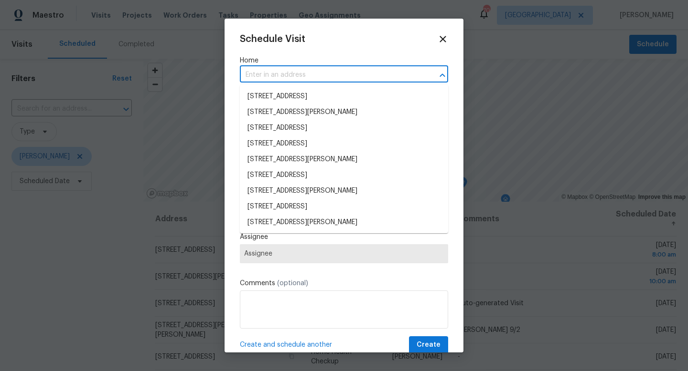
paste input "8209 Leopard Pass Godley TX 76044"
type input "8209 Leopard Pass Godley TX 76044"
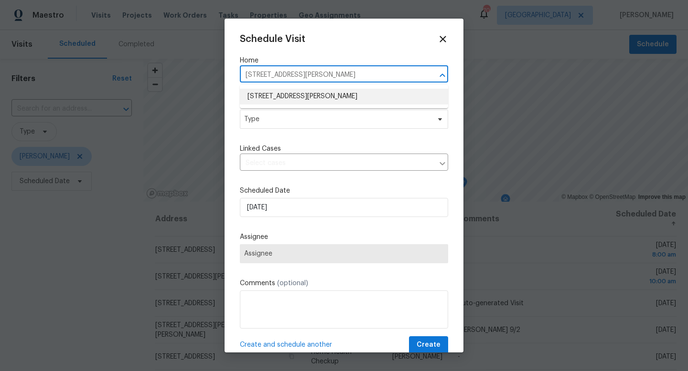
click at [286, 95] on li "8209 Leopard Pass, Godley, TX 76044" at bounding box center [344, 97] width 208 height 16
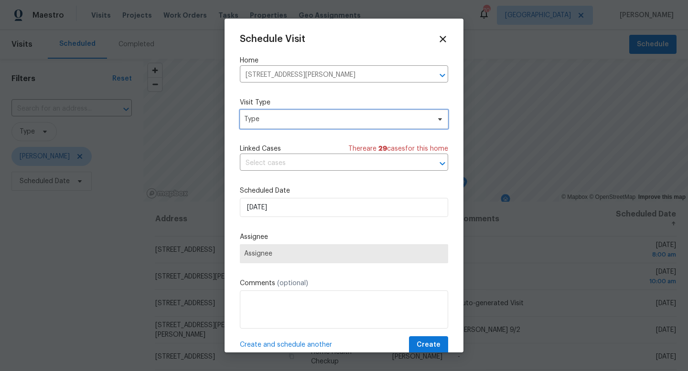
click at [285, 119] on span "Type" at bounding box center [337, 120] width 186 height 10
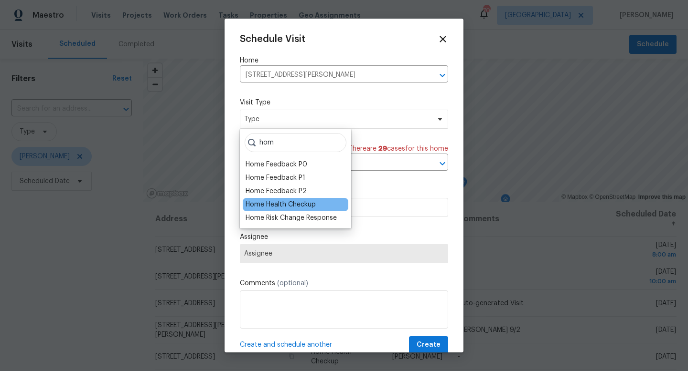
type input "hom"
click at [283, 207] on div "Home Health Checkup" at bounding box center [280, 205] width 70 height 10
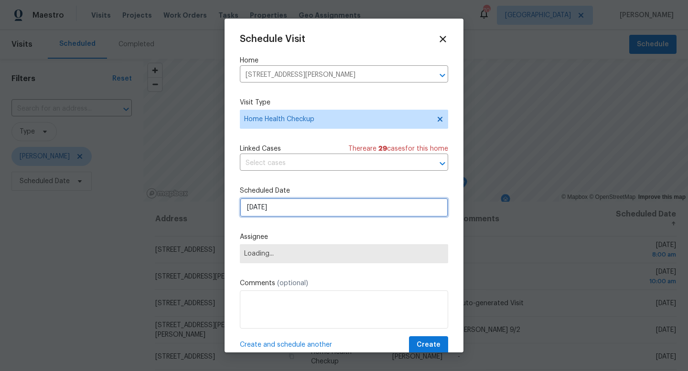
click at [283, 207] on input "8/28/2025" at bounding box center [344, 207] width 208 height 19
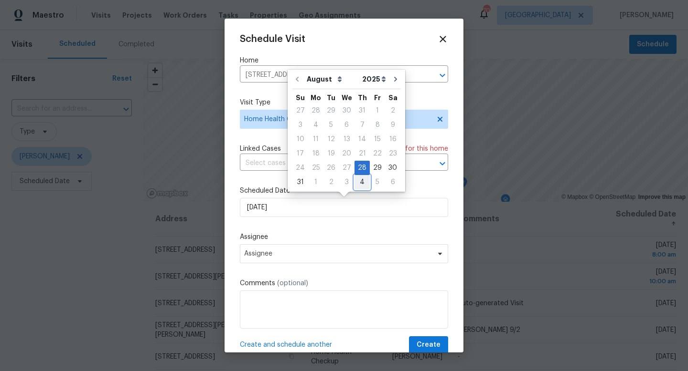
click at [354, 183] on div "4" at bounding box center [361, 182] width 15 height 13
type input "9/4/2025"
select select "8"
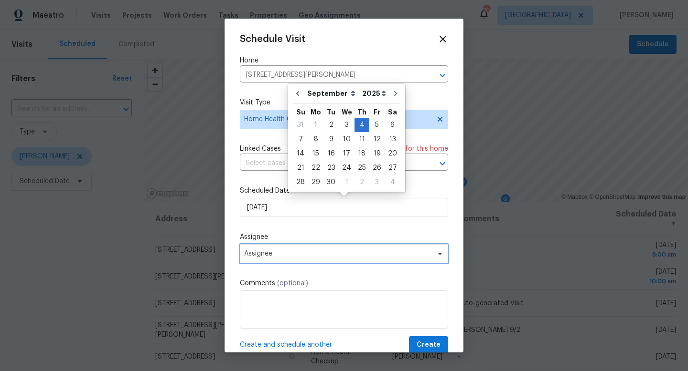
click at [312, 250] on span "Assignee" at bounding box center [344, 253] width 208 height 19
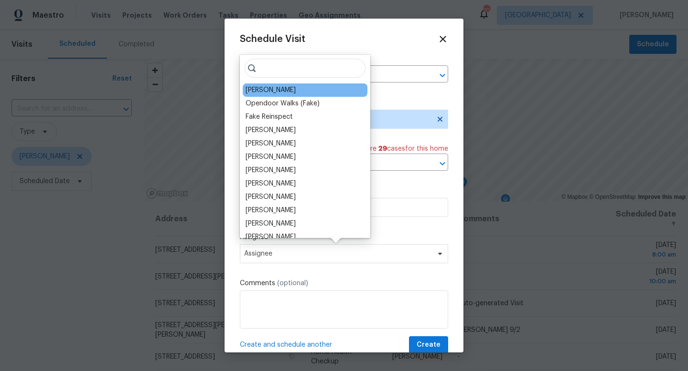
click at [284, 90] on div "[PERSON_NAME]" at bounding box center [270, 90] width 50 height 10
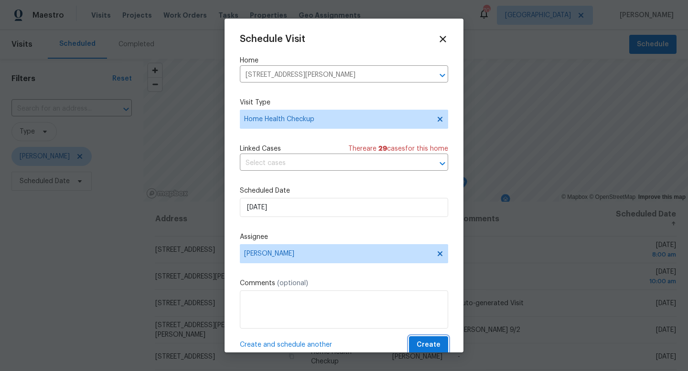
click at [424, 344] on span "Create" at bounding box center [428, 346] width 24 height 12
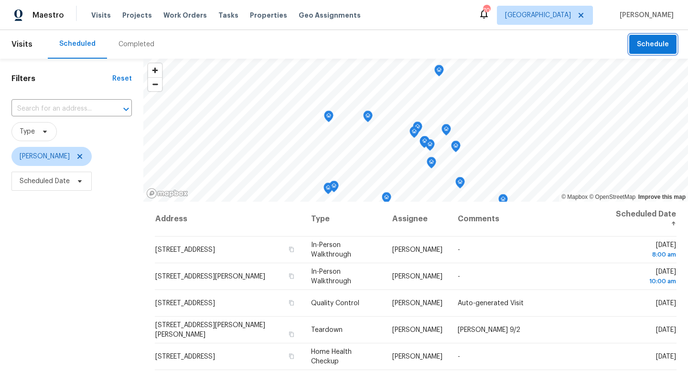
click at [639, 49] on span "Schedule" at bounding box center [653, 45] width 32 height 12
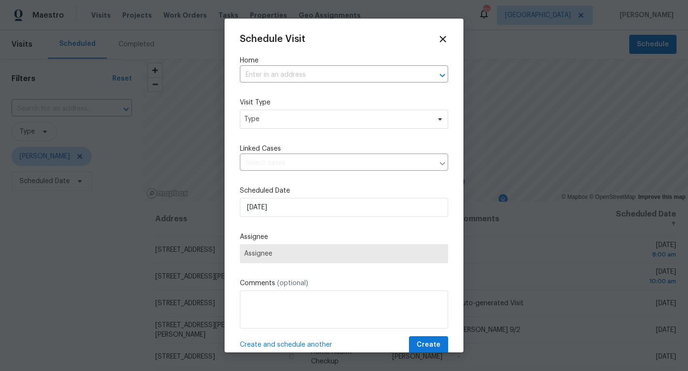
click at [316, 91] on div "Schedule Visit Home ​ Visit Type Type Linked Cases ​ Scheduled Date 8/28/2025 A…" at bounding box center [344, 194] width 208 height 320
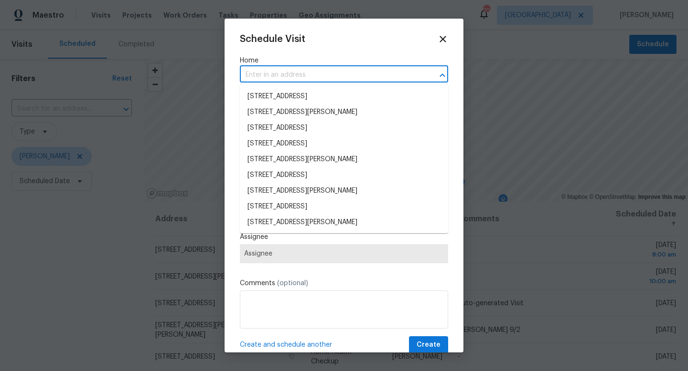
click at [313, 73] on input "text" at bounding box center [330, 75] width 181 height 15
paste input "124 Crockett Way Venus TX 76084"
type input "124 Crockett Way Venus TX 76084"
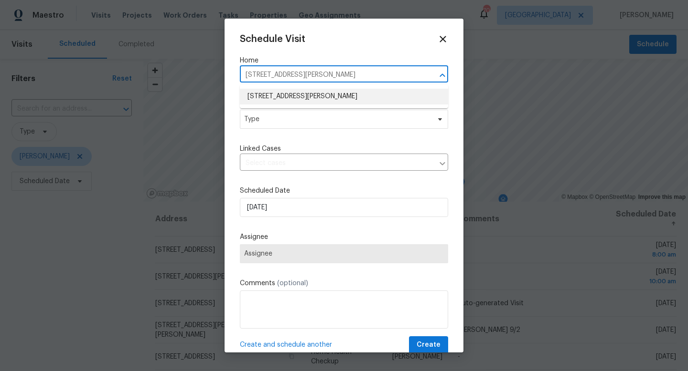
click at [309, 98] on li "124 Crockett Way, Venus, TX 76084" at bounding box center [344, 97] width 208 height 16
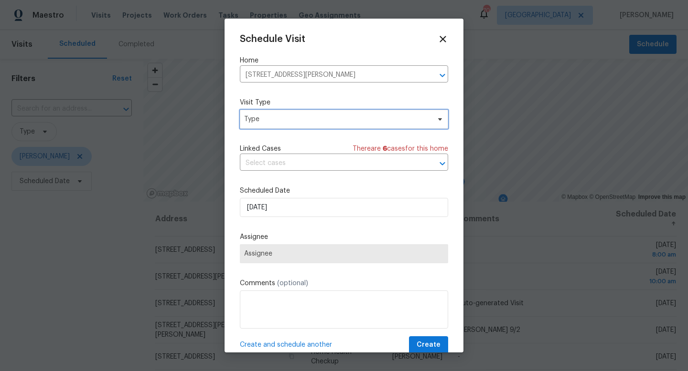
click at [297, 125] on span "Type" at bounding box center [344, 119] width 208 height 19
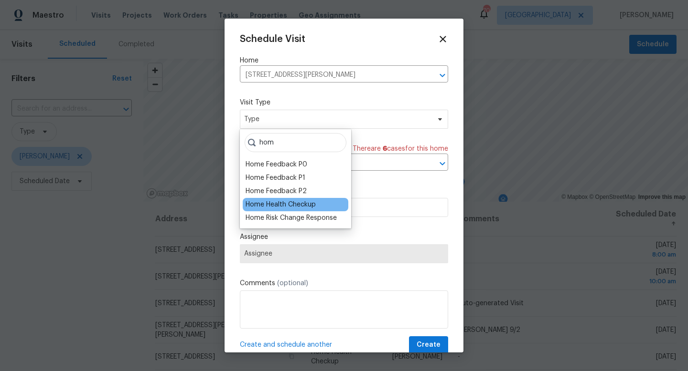
type input "hom"
click at [292, 202] on div "Home Health Checkup" at bounding box center [280, 205] width 70 height 10
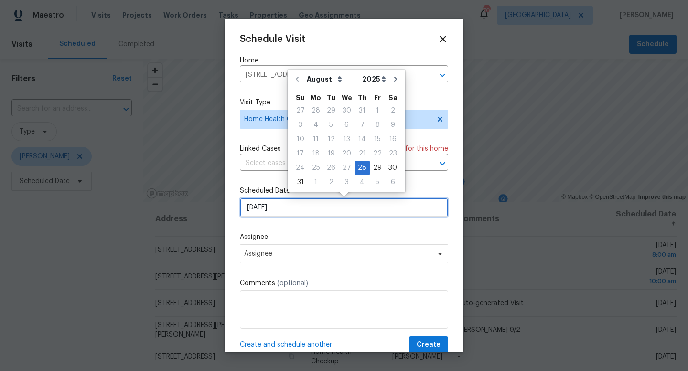
click at [291, 205] on input "8/28/2025" at bounding box center [344, 207] width 208 height 19
click at [361, 182] on div "4" at bounding box center [361, 182] width 15 height 13
type input "9/4/2025"
select select "8"
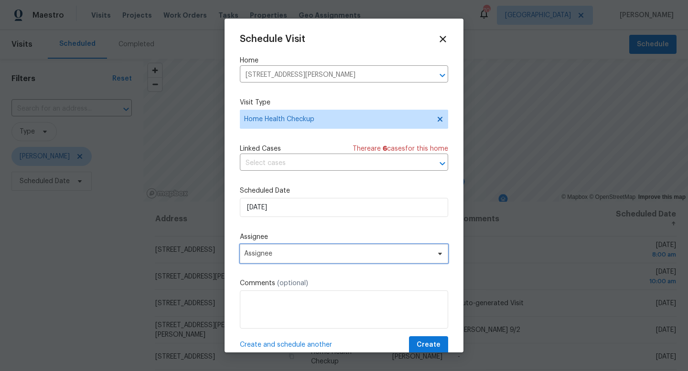
click at [324, 255] on span "Assignee" at bounding box center [337, 254] width 187 height 8
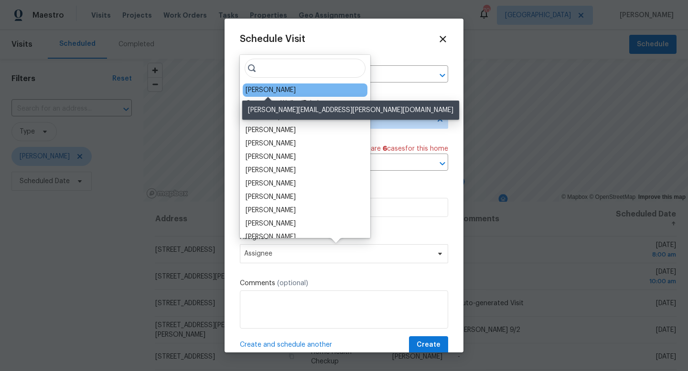
click at [277, 94] on div "[PERSON_NAME]" at bounding box center [270, 90] width 50 height 10
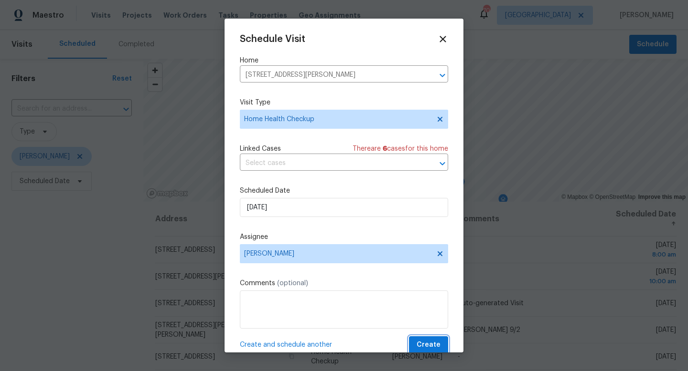
click at [430, 347] on span "Create" at bounding box center [428, 346] width 24 height 12
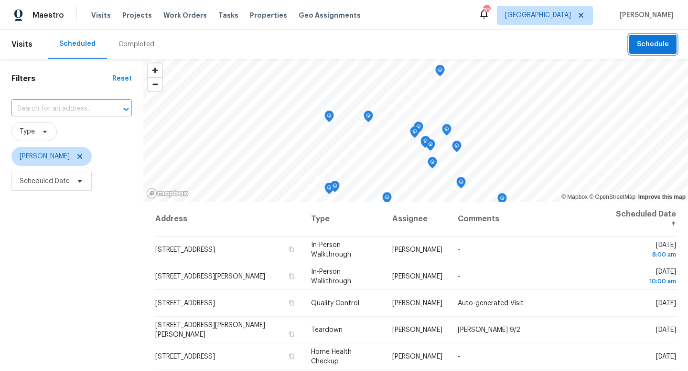
click at [657, 41] on span "Schedule" at bounding box center [653, 45] width 32 height 12
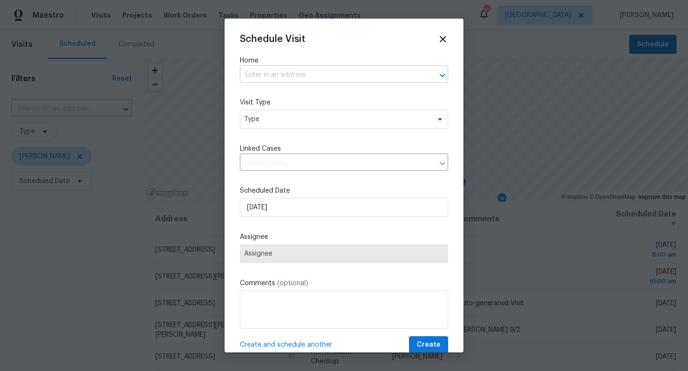
click at [314, 75] on input "text" at bounding box center [330, 75] width 181 height 15
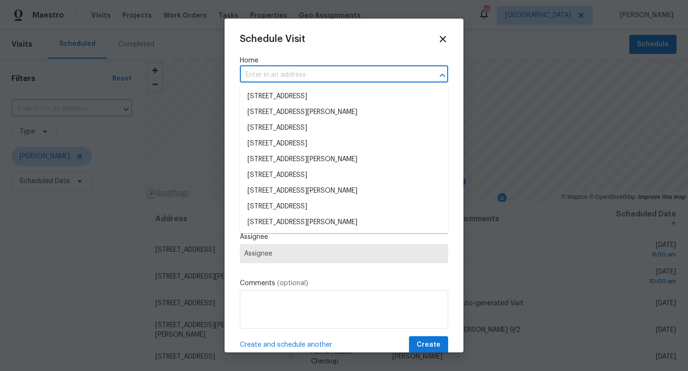
paste input "6500 High Brook Dr Fort Worth TX 76132"
type input "6500 High Brook Dr Fort Worth TX 76132"
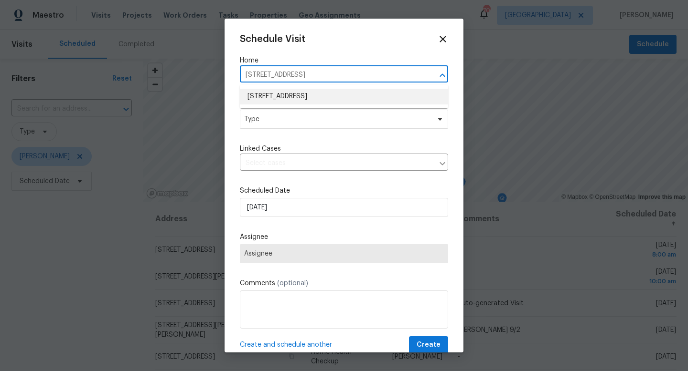
click at [313, 98] on li "6500 High Brook Dr, Fort Worth, TX 76132" at bounding box center [344, 97] width 208 height 16
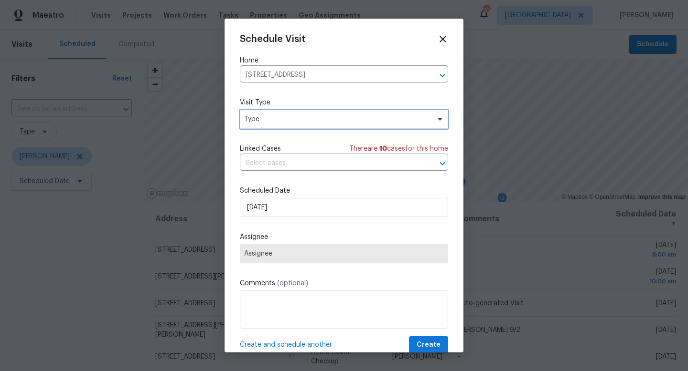
click at [302, 116] on span "Type" at bounding box center [337, 120] width 186 height 10
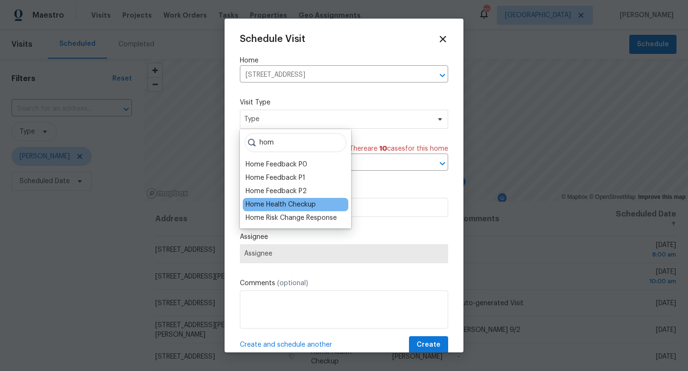
type input "hom"
click at [286, 207] on div "Home Health Checkup" at bounding box center [280, 205] width 70 height 10
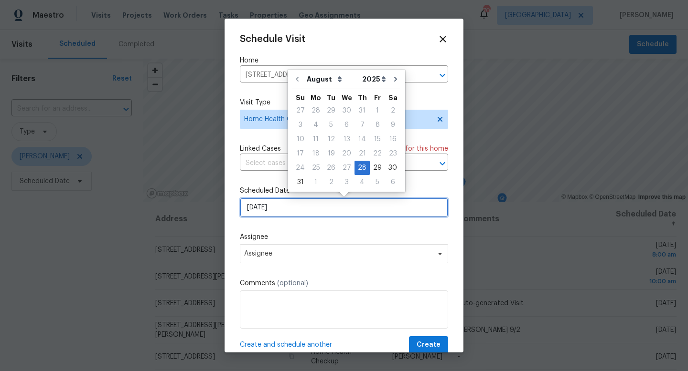
click at [286, 207] on input "8/28/2025" at bounding box center [344, 207] width 208 height 19
click at [359, 183] on div "4" at bounding box center [361, 182] width 15 height 13
type input "9/4/2025"
select select "8"
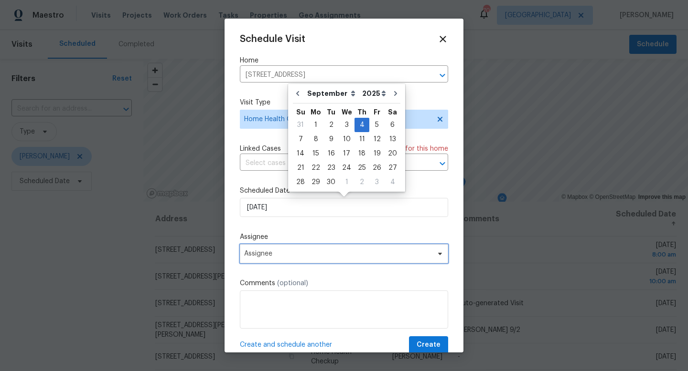
click at [325, 259] on span "Assignee" at bounding box center [344, 253] width 208 height 19
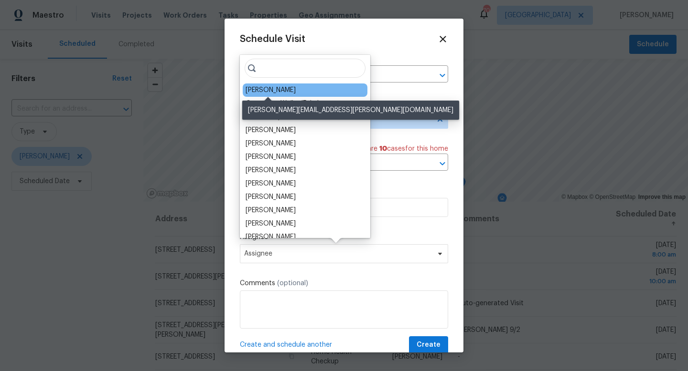
click at [275, 93] on div "[PERSON_NAME]" at bounding box center [270, 90] width 50 height 10
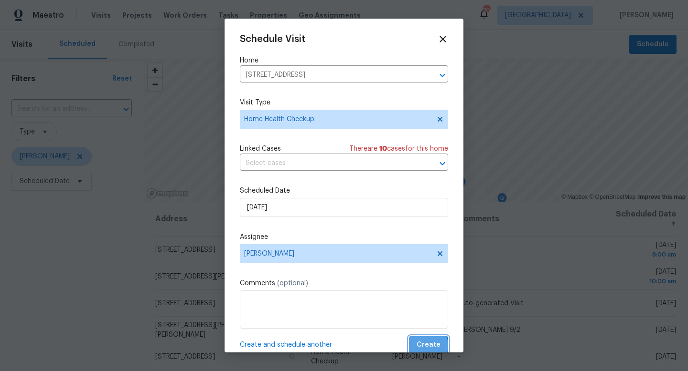
click at [424, 347] on span "Create" at bounding box center [428, 346] width 24 height 12
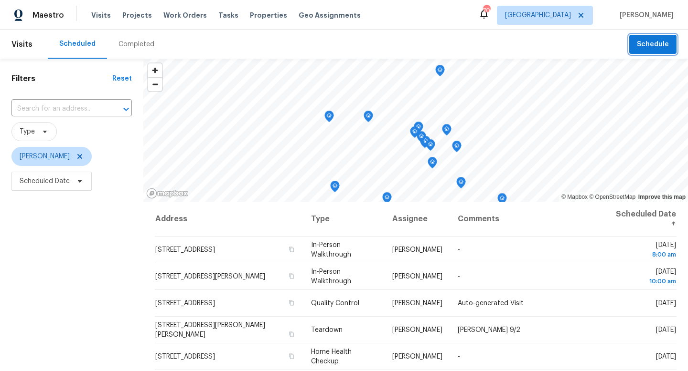
click at [639, 48] on span "Schedule" at bounding box center [653, 45] width 32 height 12
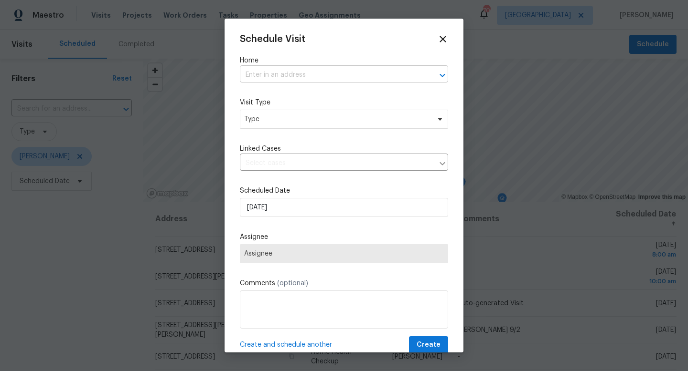
click at [276, 75] on input "text" at bounding box center [330, 75] width 181 height 15
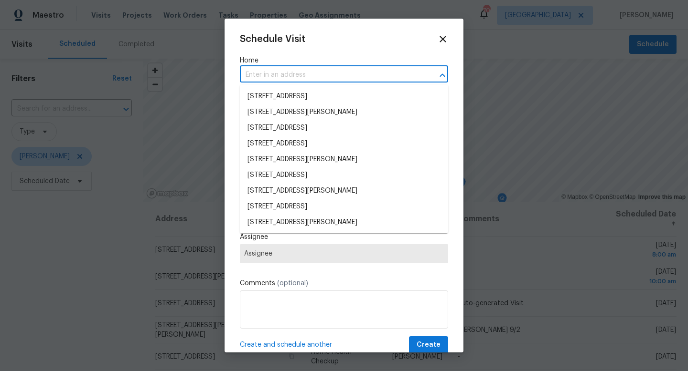
paste input "339 Shady Ct Burleson TX 76028"
type input "339 Shady Ct Burleson TX 76028"
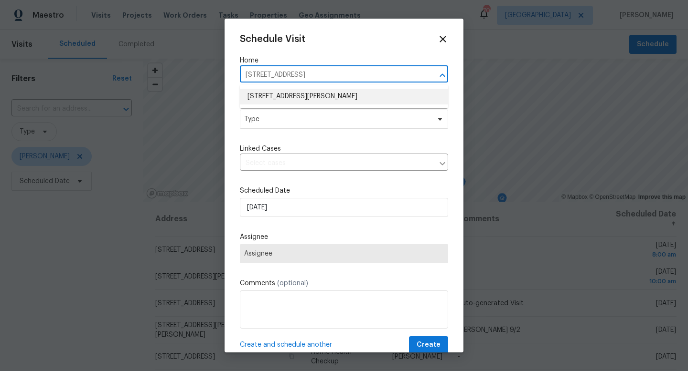
click at [280, 96] on li "339 Shady Ct, Burleson, TX 76028" at bounding box center [344, 97] width 208 height 16
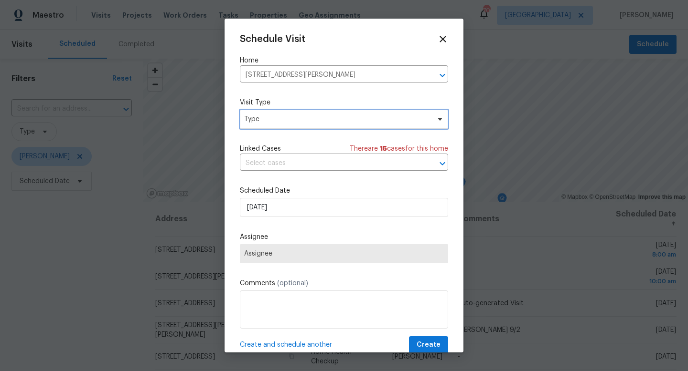
click at [280, 117] on span "Type" at bounding box center [337, 120] width 186 height 10
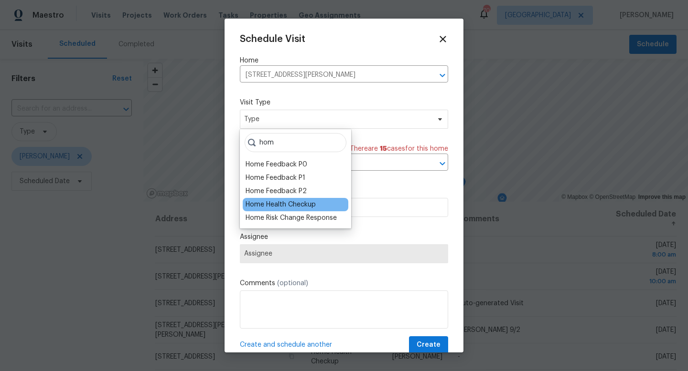
type input "hom"
click at [287, 202] on div "Home Health Checkup" at bounding box center [280, 205] width 70 height 10
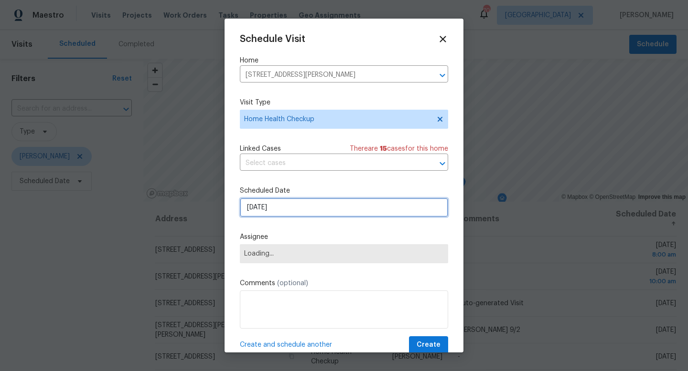
click at [286, 204] on input "8/28/2025" at bounding box center [344, 207] width 208 height 19
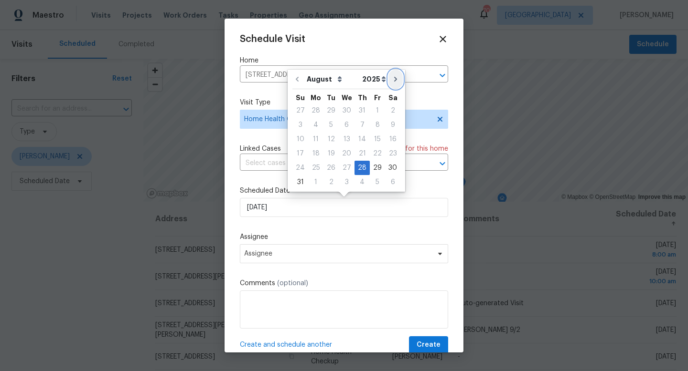
click at [392, 79] on icon "Go to next month" at bounding box center [396, 79] width 8 height 8
type input "9/28/2025"
select select "8"
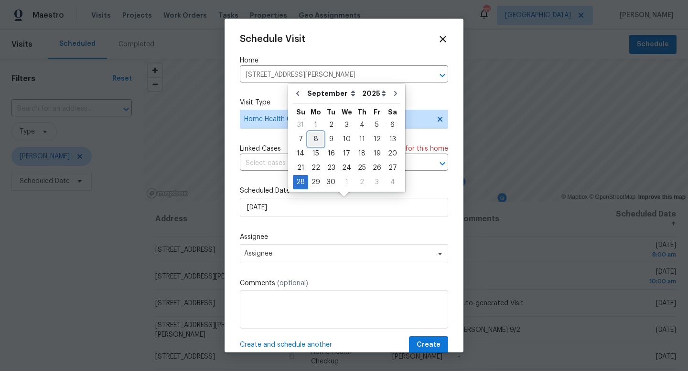
click at [317, 137] on div "8" at bounding box center [315, 139] width 15 height 13
type input "9/8/2025"
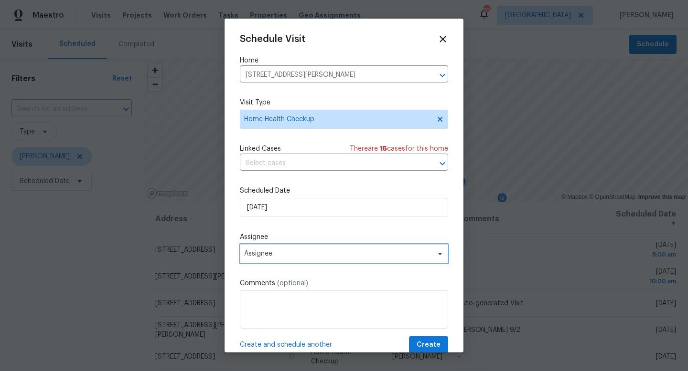
click at [325, 255] on span "Assignee" at bounding box center [337, 254] width 187 height 8
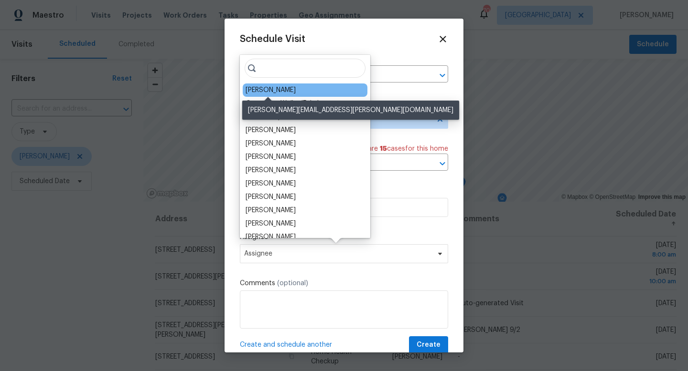
click at [276, 92] on div "[PERSON_NAME]" at bounding box center [270, 90] width 50 height 10
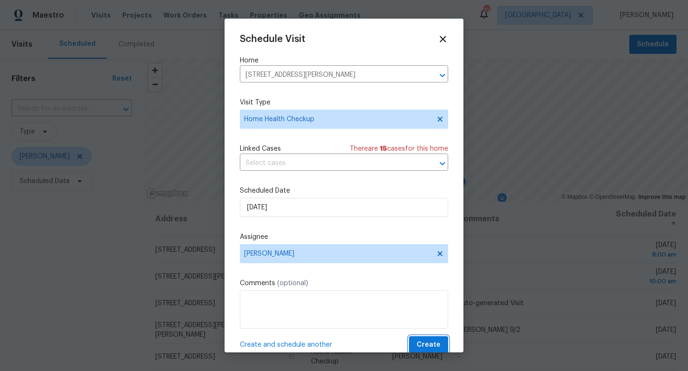
click at [426, 342] on span "Create" at bounding box center [428, 346] width 24 height 12
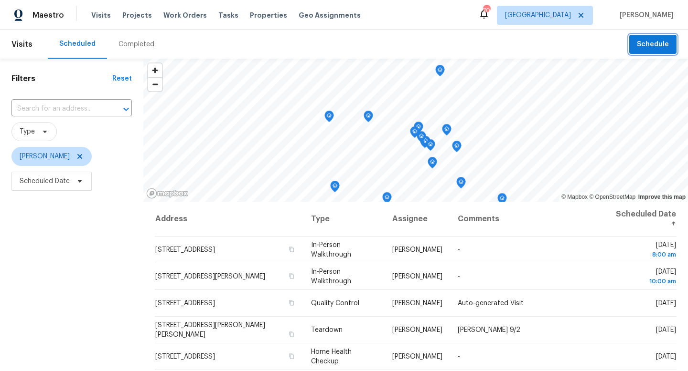
click at [654, 42] on span "Schedule" at bounding box center [653, 45] width 32 height 12
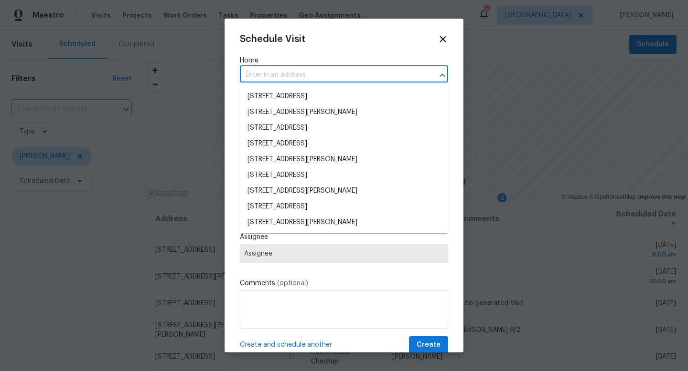
click at [337, 81] on input "text" at bounding box center [330, 75] width 181 height 15
paste input "3925 Wedgworth Rd S Fort Worth TX 76133"
type input "3925 Wedgworth Rd S Fort Worth TX 76133"
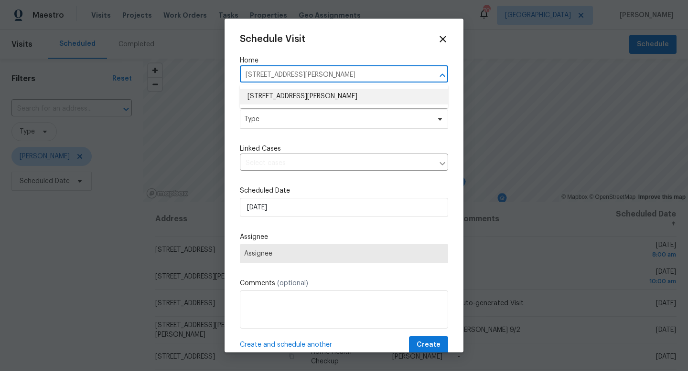
click at [330, 97] on li "3925 Wedgworth Rd S, Fort Worth, TX 76133" at bounding box center [344, 97] width 208 height 16
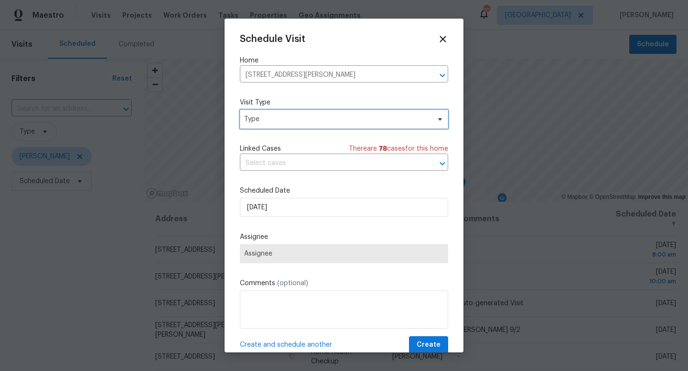
click at [318, 118] on span "Type" at bounding box center [337, 120] width 186 height 10
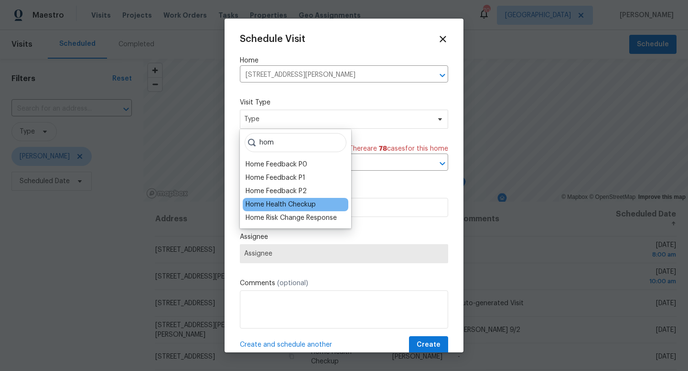
type input "hom"
click at [302, 205] on div "Home Health Checkup" at bounding box center [280, 205] width 70 height 10
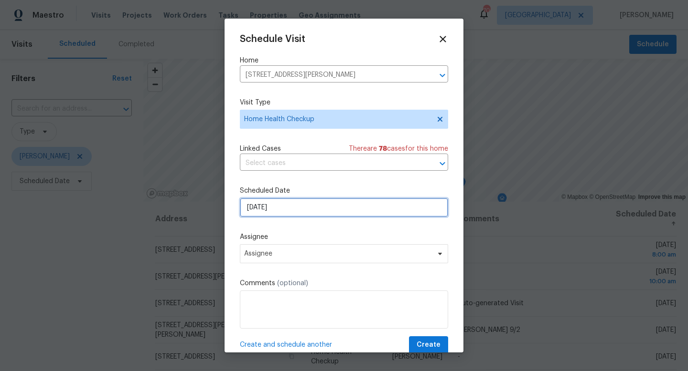
click at [294, 214] on input "8/28/2025" at bounding box center [344, 207] width 208 height 19
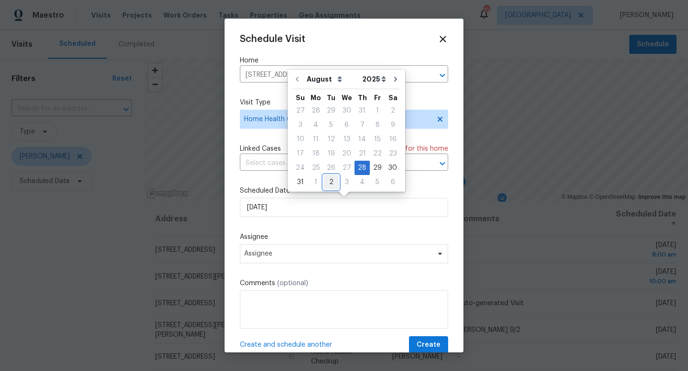
click at [331, 181] on div "2" at bounding box center [330, 182] width 15 height 13
type input "9/2/2025"
select select "8"
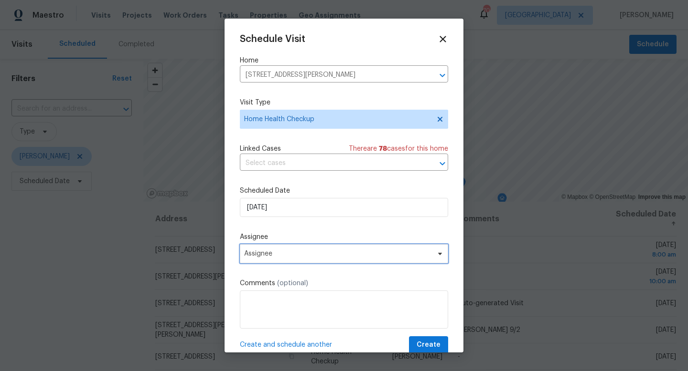
click at [324, 250] on span "Assignee" at bounding box center [344, 253] width 208 height 19
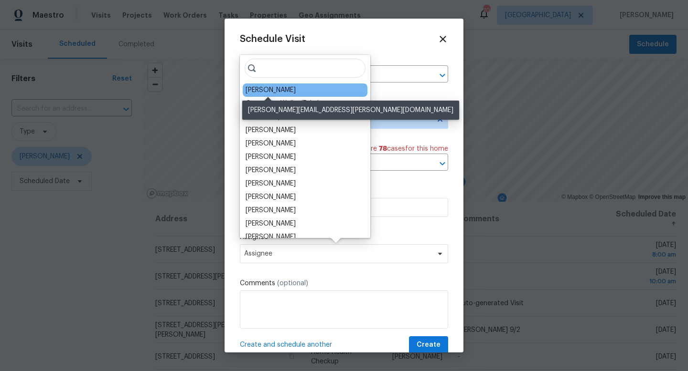
click at [274, 92] on div "[PERSON_NAME]" at bounding box center [270, 90] width 50 height 10
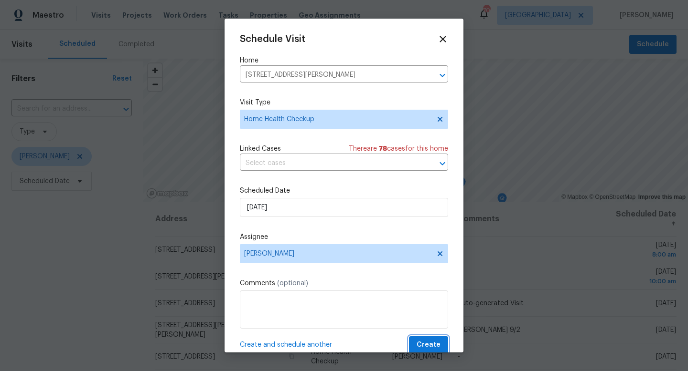
click at [421, 341] on span "Create" at bounding box center [428, 346] width 24 height 12
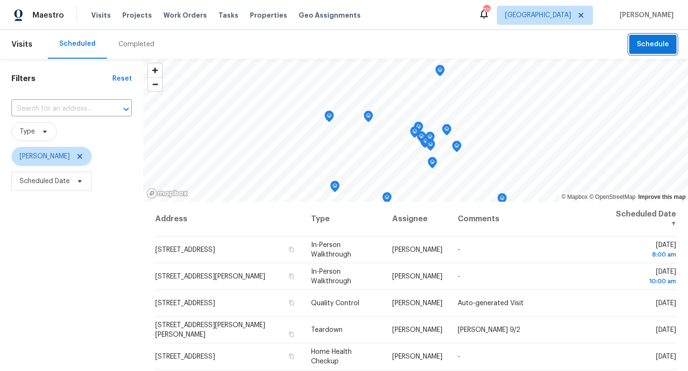
click at [657, 41] on span "Schedule" at bounding box center [653, 45] width 32 height 12
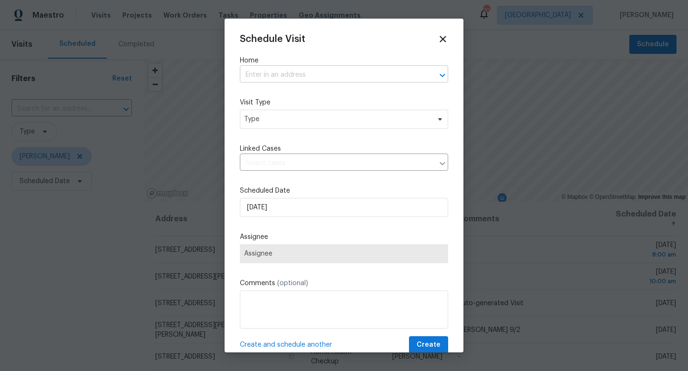
click at [329, 74] on input "text" at bounding box center [330, 75] width 181 height 15
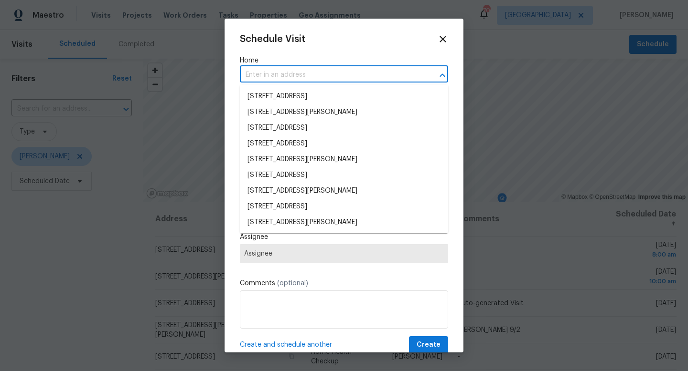
paste input "529 Magdalen Ave Crowley TX 76036"
type input "529 Magdalen Ave Crowley TX 76036"
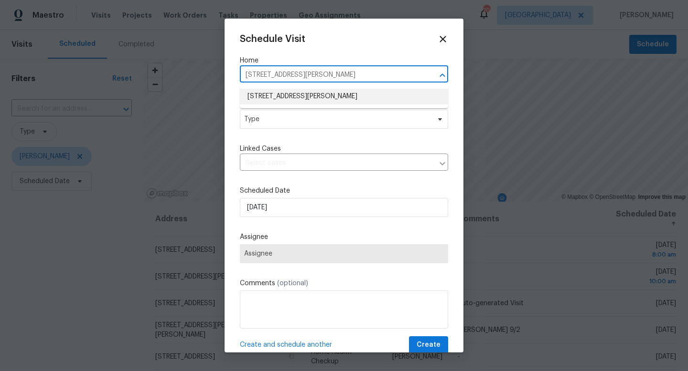
click at [323, 100] on li "529 Magdalen Ave, Crowley, TX 76036" at bounding box center [344, 97] width 208 height 16
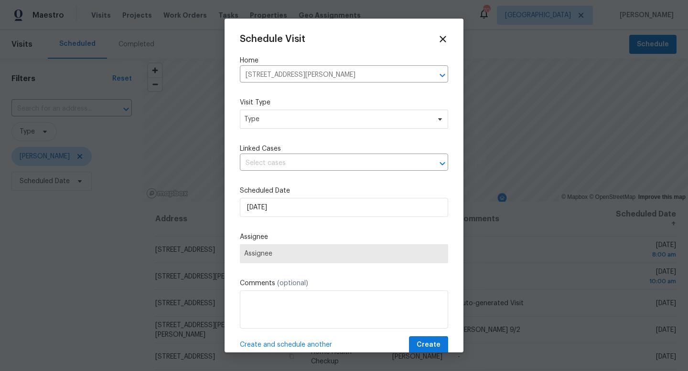
click at [309, 115] on div "Visit Type Type" at bounding box center [344, 113] width 208 height 31
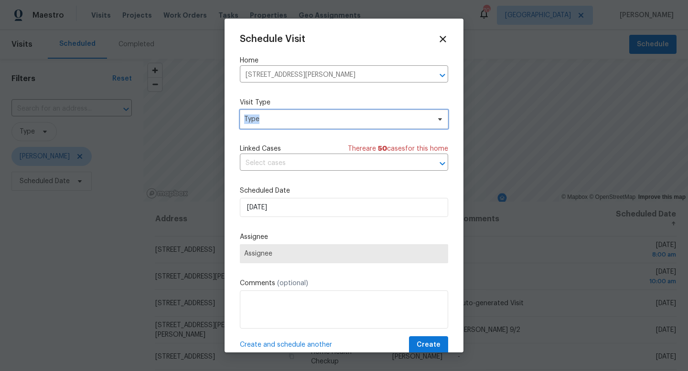
click at [309, 115] on span "Type" at bounding box center [337, 120] width 186 height 10
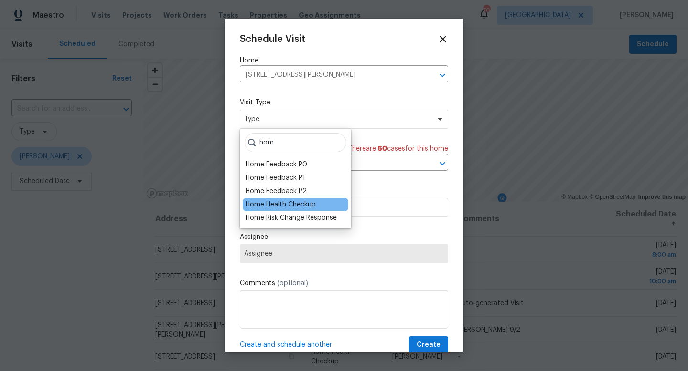
type input "hom"
click at [297, 204] on div "Home Health Checkup" at bounding box center [280, 205] width 70 height 10
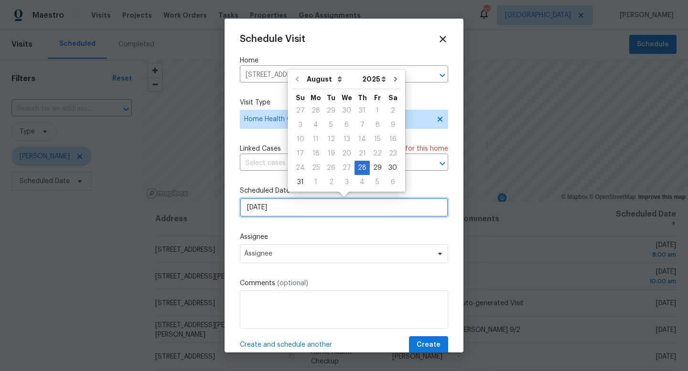
click at [294, 206] on input "8/28/2025" at bounding box center [344, 207] width 208 height 19
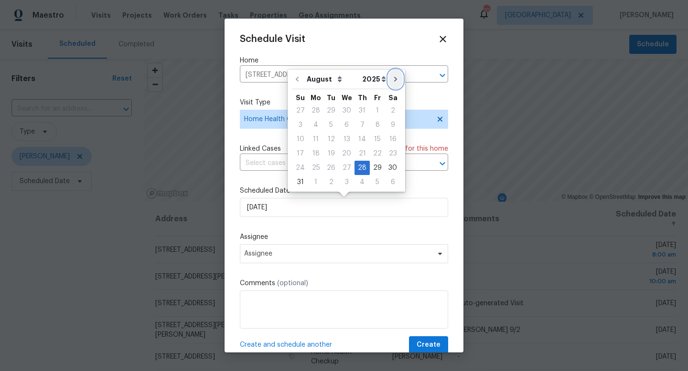
click at [392, 79] on icon "Go to next month" at bounding box center [396, 79] width 8 height 8
type input "9/28/2025"
select select "8"
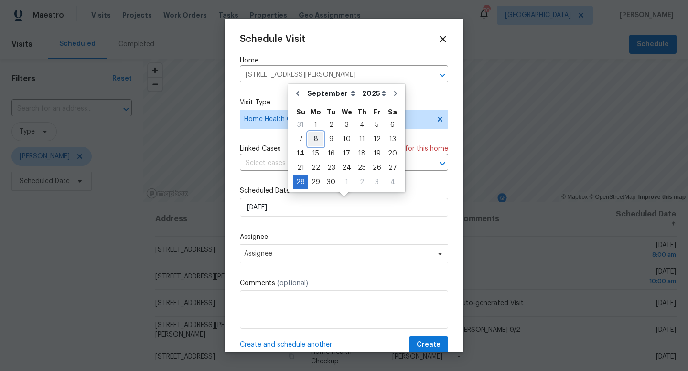
click at [316, 137] on div "8" at bounding box center [315, 139] width 15 height 13
type input "9/8/2025"
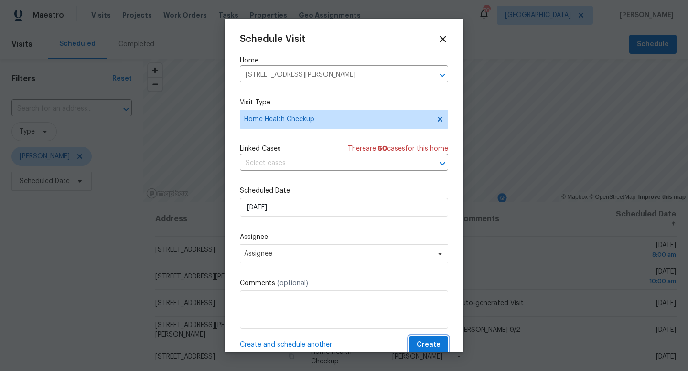
click at [420, 344] on span "Create" at bounding box center [428, 346] width 24 height 12
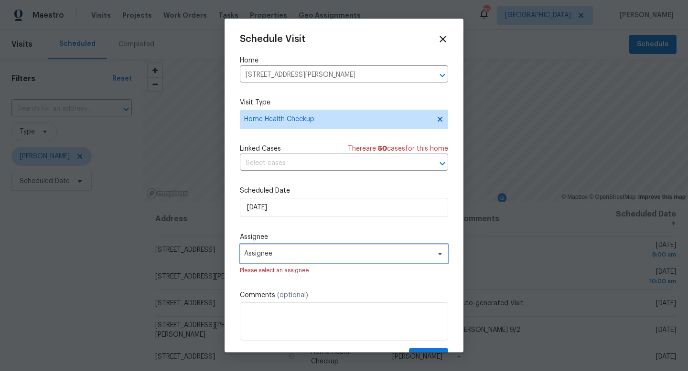
click at [322, 255] on span "Assignee" at bounding box center [337, 254] width 187 height 8
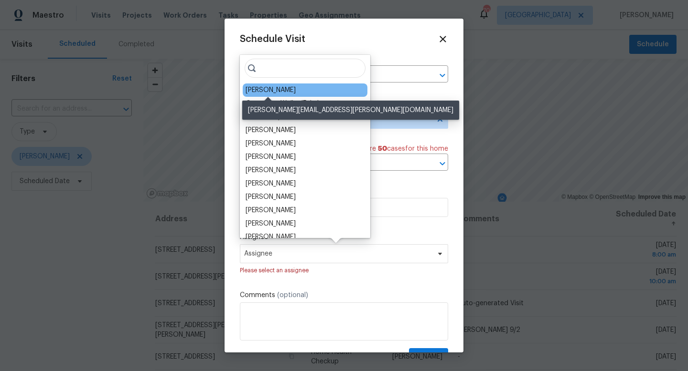
click at [266, 92] on div "[PERSON_NAME]" at bounding box center [270, 90] width 50 height 10
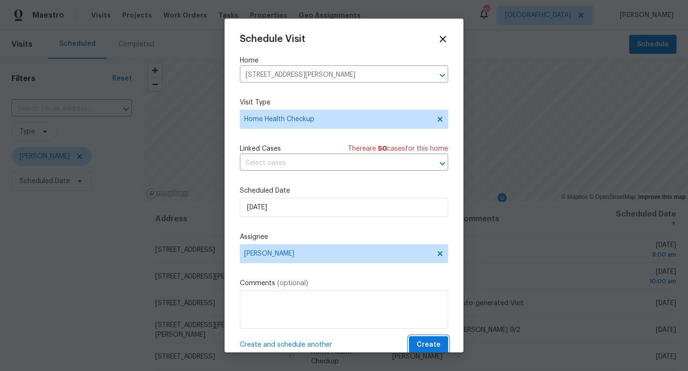
click at [429, 341] on span "Create" at bounding box center [428, 346] width 24 height 12
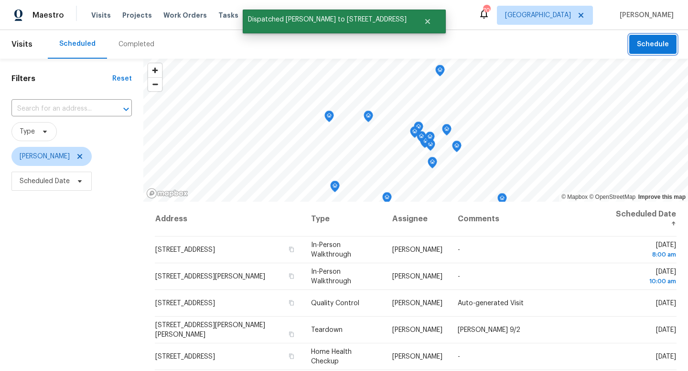
click at [657, 50] on button "Schedule" at bounding box center [652, 45] width 47 height 20
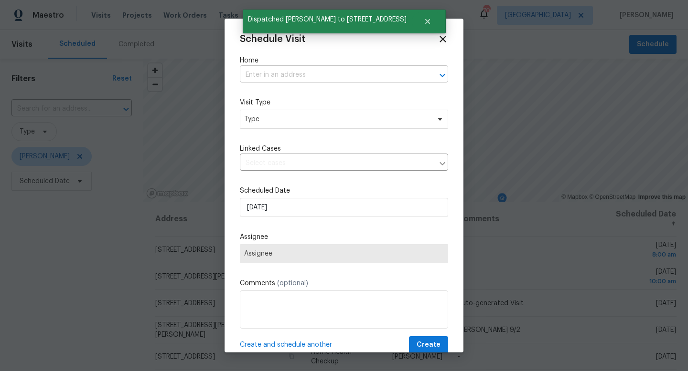
click at [337, 71] on input "text" at bounding box center [330, 75] width 181 height 15
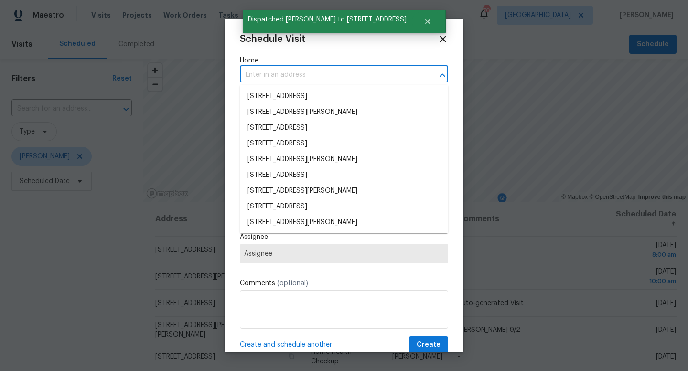
paste input "316 Diamond Ln Burleson TX 76028"
type input "316 Diamond Ln Burleson TX 76028"
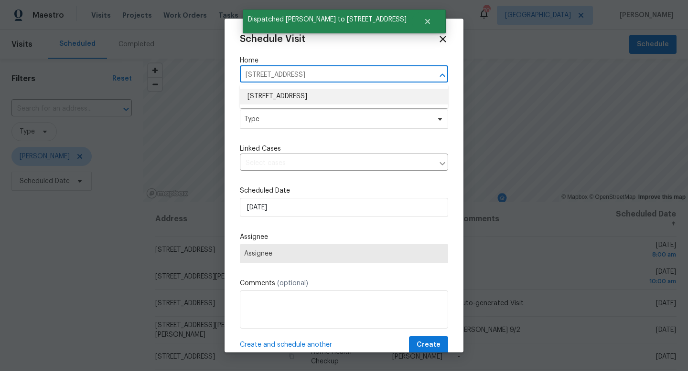
click at [320, 96] on li "316 Diamond Ln, Burleson, TX 76028" at bounding box center [344, 97] width 208 height 16
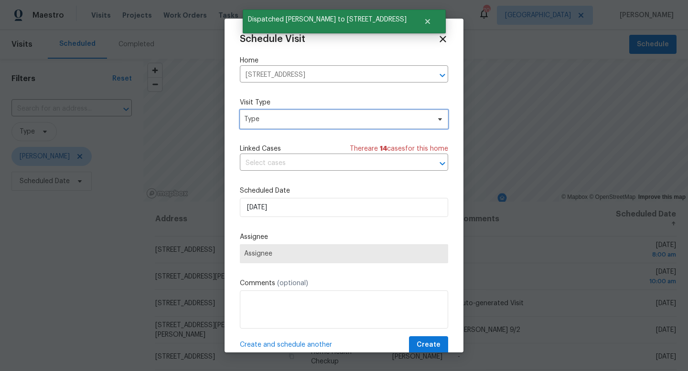
click at [294, 125] on span "Type" at bounding box center [344, 119] width 208 height 19
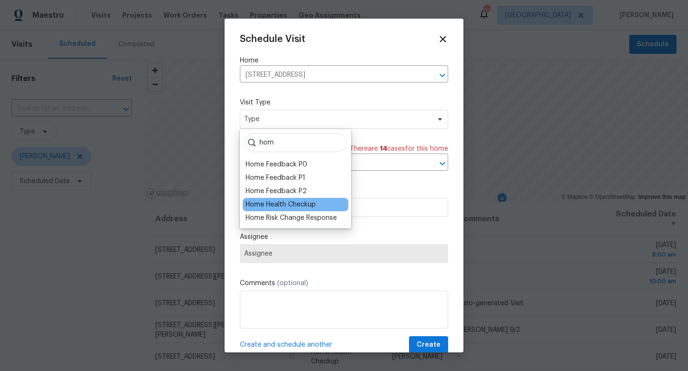
type input "hom"
click at [290, 204] on div "Home Health Checkup" at bounding box center [280, 205] width 70 height 10
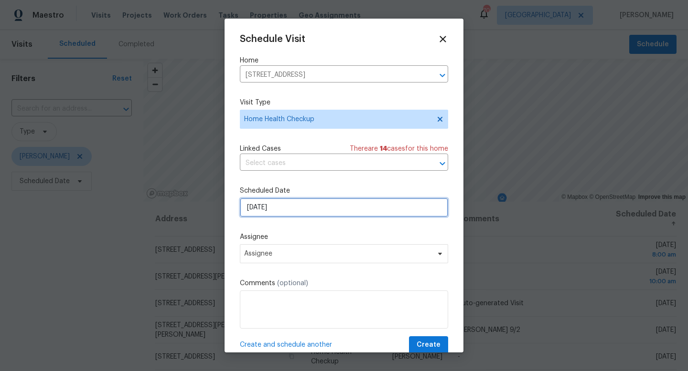
click at [288, 204] on input "8/28/2025" at bounding box center [344, 207] width 208 height 19
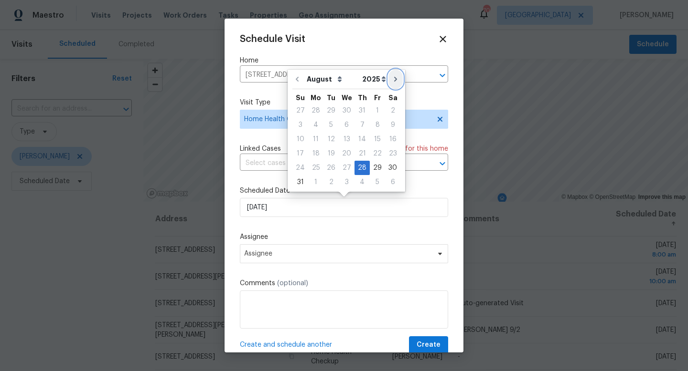
click at [390, 71] on button "Go to next month" at bounding box center [395, 79] width 14 height 19
type input "9/28/2025"
select select "8"
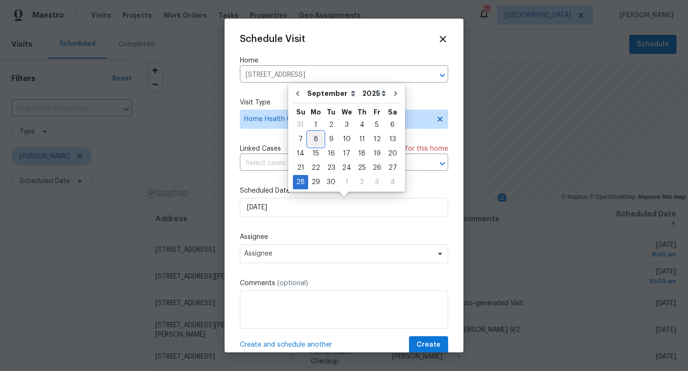
click at [316, 138] on div "8" at bounding box center [315, 139] width 15 height 13
type input "9/8/2025"
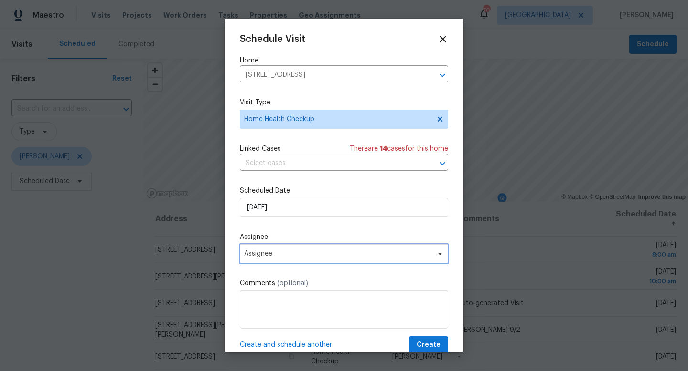
click at [310, 259] on span "Assignee" at bounding box center [344, 253] width 208 height 19
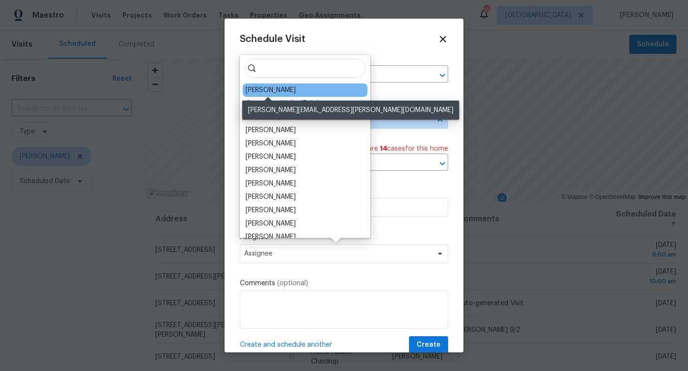
click at [273, 90] on div "[PERSON_NAME]" at bounding box center [270, 90] width 50 height 10
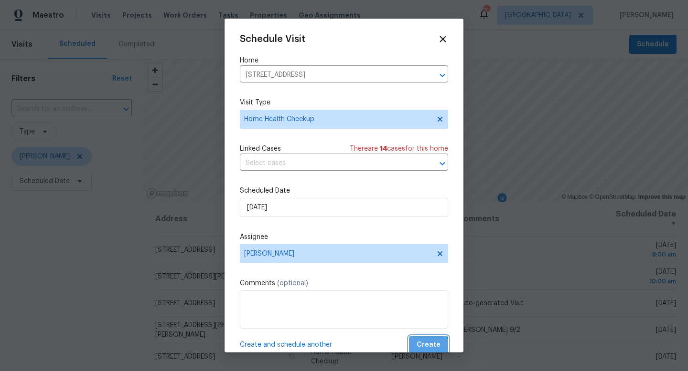
click at [426, 348] on span "Create" at bounding box center [428, 346] width 24 height 12
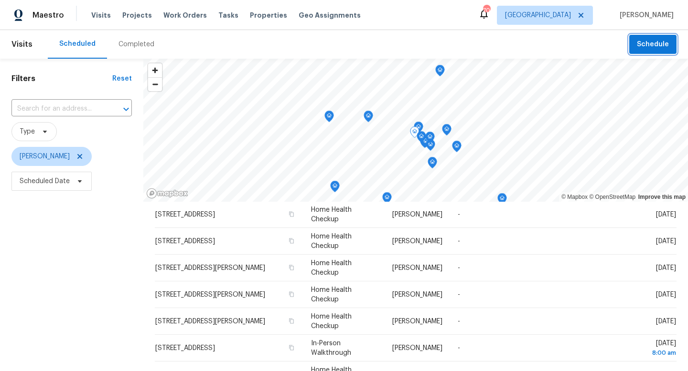
scroll to position [144, 0]
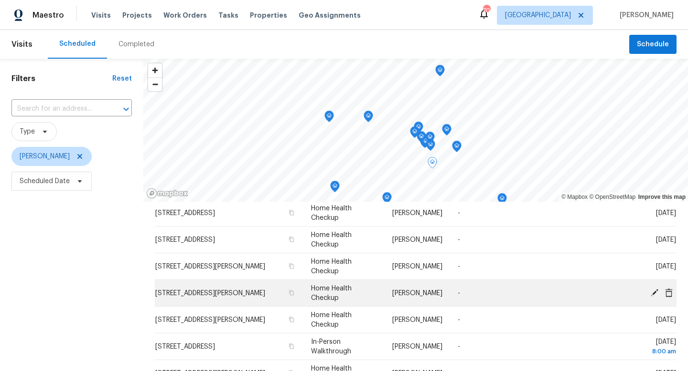
click at [653, 293] on icon at bounding box center [654, 293] width 8 height 8
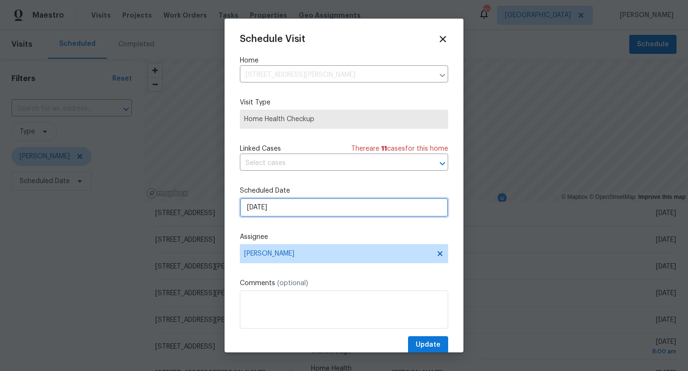
click at [276, 207] on input "9/2/2025" at bounding box center [344, 207] width 208 height 19
select select "8"
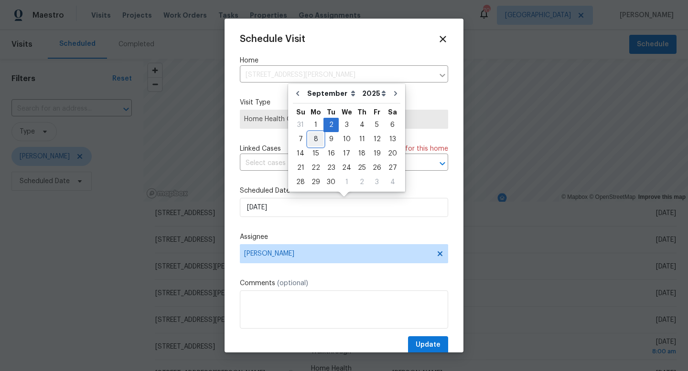
click at [315, 138] on div "8" at bounding box center [315, 139] width 15 height 13
type input "9/8/2025"
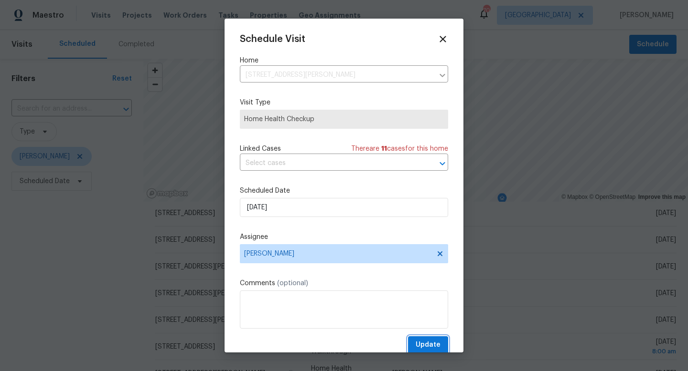
click at [426, 348] on span "Update" at bounding box center [427, 346] width 25 height 12
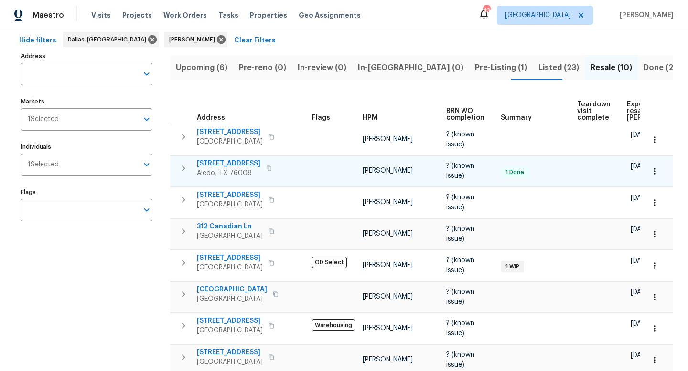
scroll to position [41, 0]
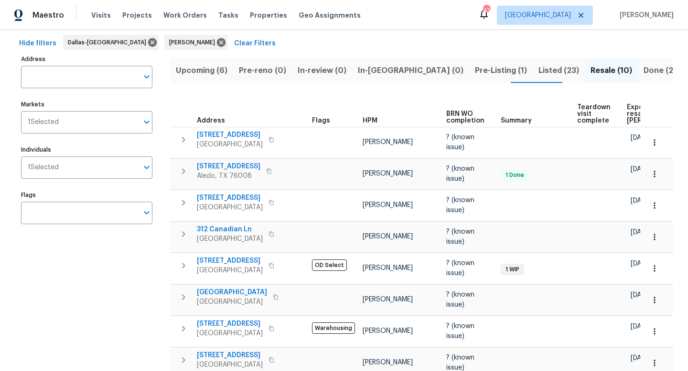
click at [538, 71] on span "Listed (23)" at bounding box center [558, 70] width 41 height 13
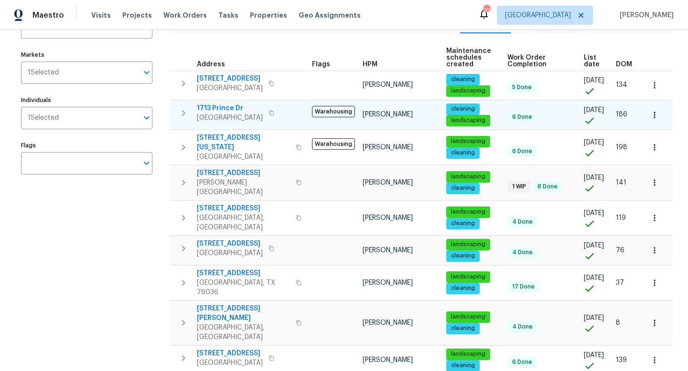
scroll to position [95, 0]
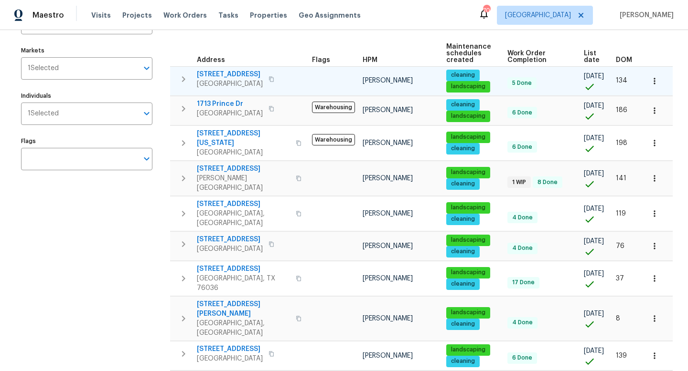
click at [269, 79] on icon "button" at bounding box center [271, 79] width 6 height 6
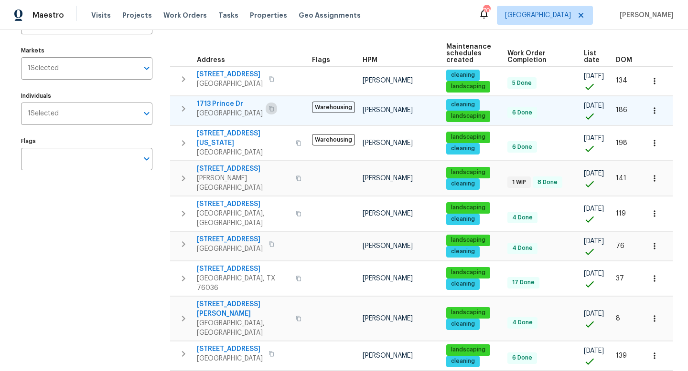
click at [269, 107] on icon "button" at bounding box center [271, 108] width 5 height 5
click at [296, 176] on icon "button" at bounding box center [299, 179] width 6 height 6
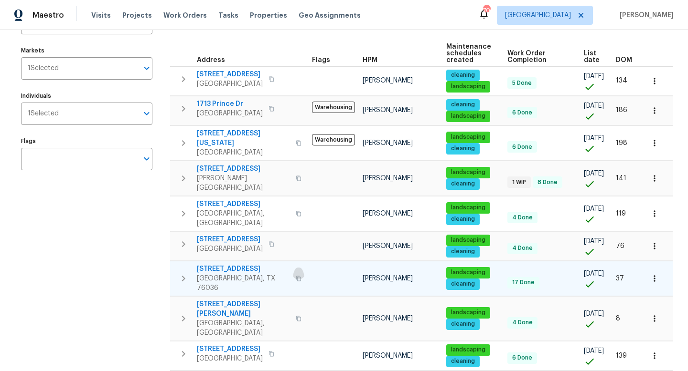
click at [296, 276] on icon "button" at bounding box center [299, 279] width 6 height 6
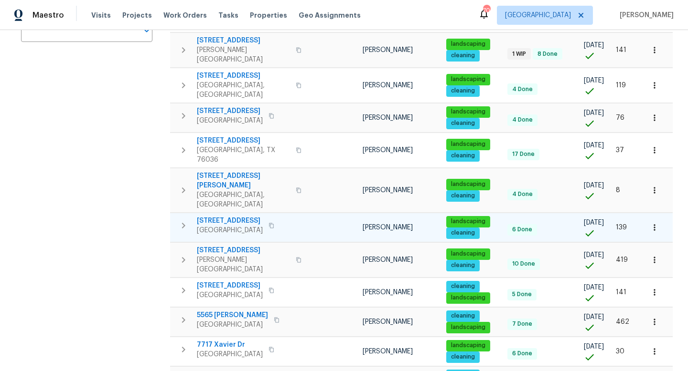
scroll to position [225, 0]
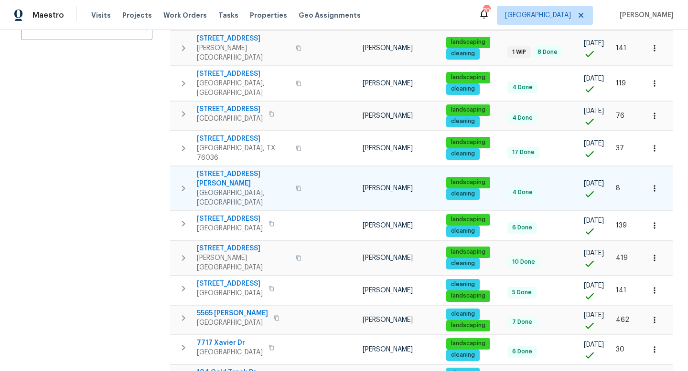
click at [296, 186] on icon "button" at bounding box center [299, 189] width 6 height 6
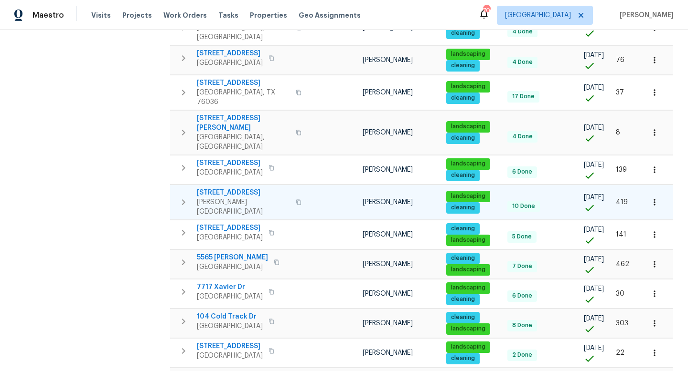
scroll to position [282, 0]
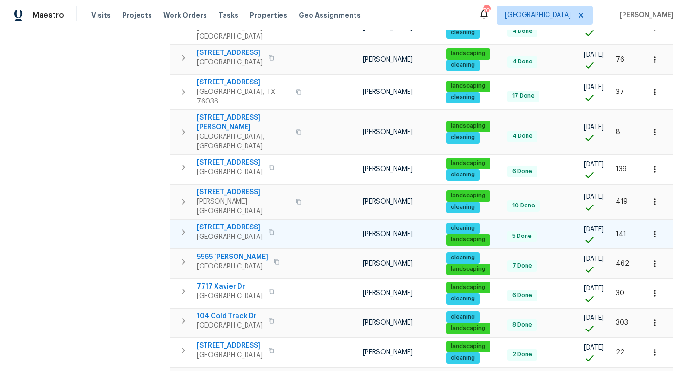
click at [271, 230] on icon "button" at bounding box center [271, 233] width 6 height 6
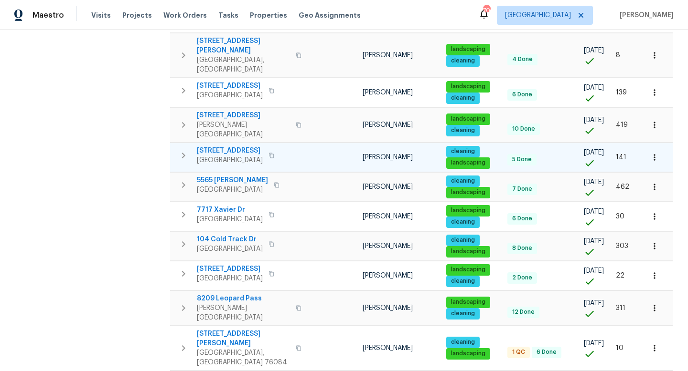
scroll to position [361, 0]
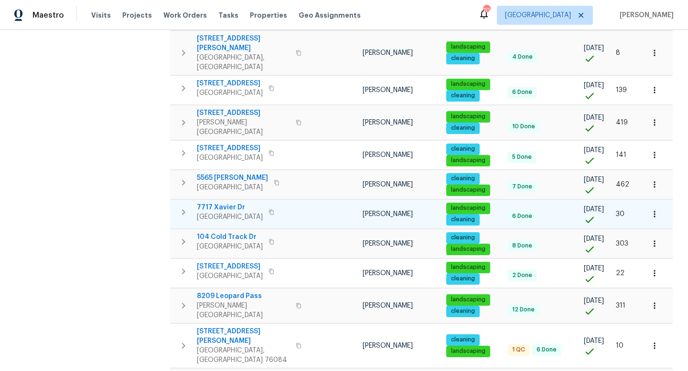
click at [271, 210] on icon "button" at bounding box center [271, 213] width 6 height 6
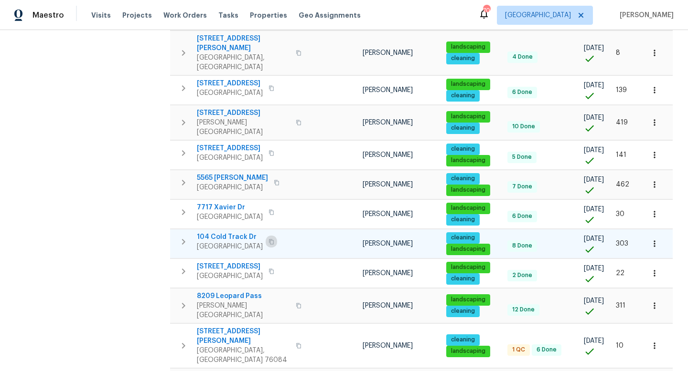
click at [274, 239] on icon "button" at bounding box center [271, 242] width 6 height 6
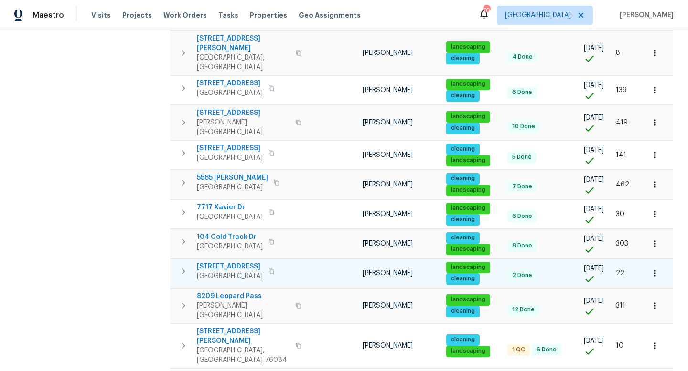
click at [268, 269] on icon "button" at bounding box center [271, 272] width 6 height 6
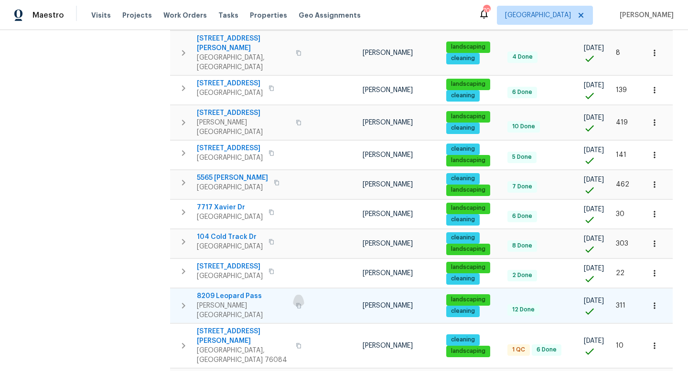
click at [296, 303] on icon "button" at bounding box center [299, 306] width 6 height 6
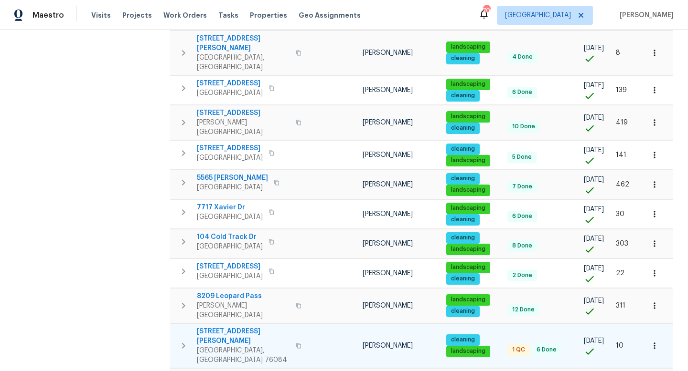
click at [296, 343] on icon "button" at bounding box center [299, 346] width 6 height 6
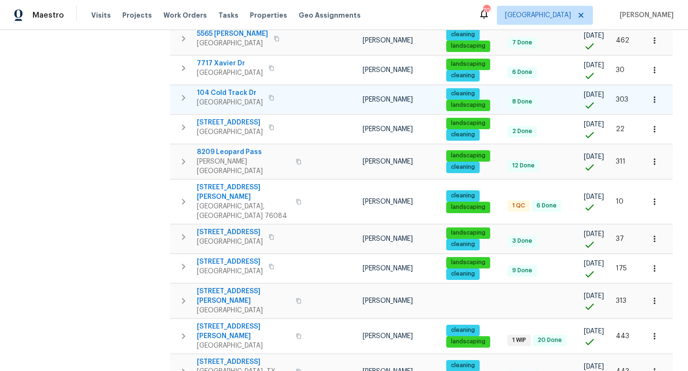
scroll to position [507, 0]
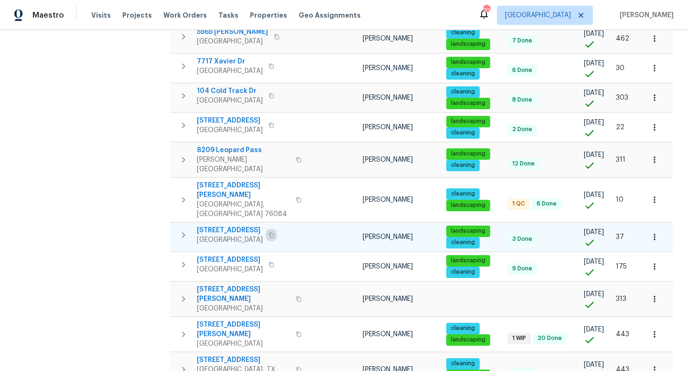
click at [271, 233] on icon "button" at bounding box center [271, 235] width 5 height 5
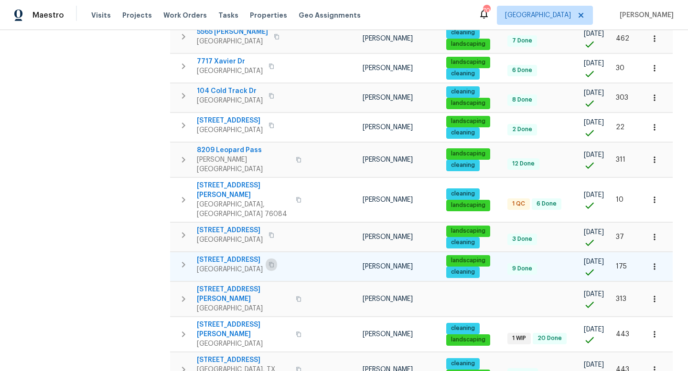
click at [268, 262] on icon "button" at bounding box center [271, 265] width 6 height 6
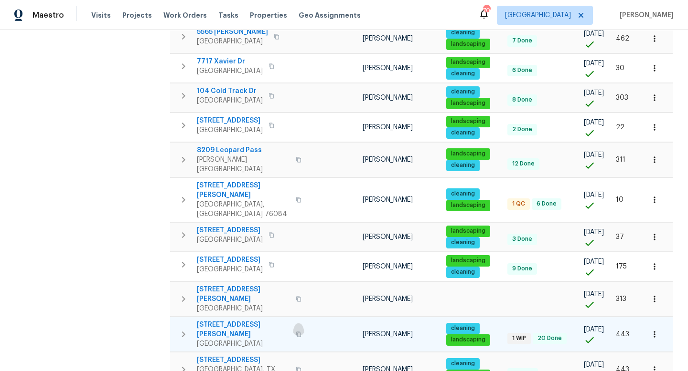
click at [296, 332] on icon "button" at bounding box center [299, 335] width 6 height 6
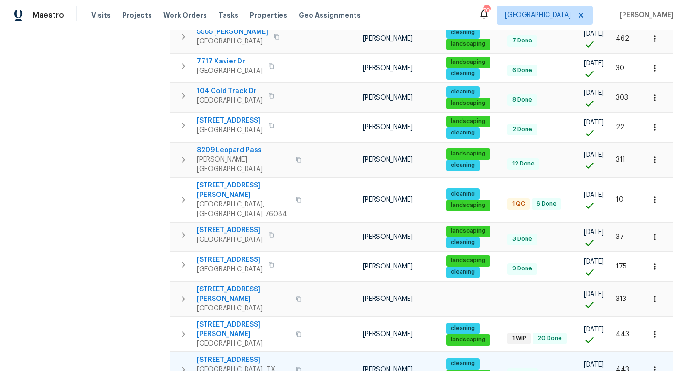
click at [296, 367] on icon "button" at bounding box center [299, 370] width 6 height 6
